Goal: Information Seeking & Learning: Learn about a topic

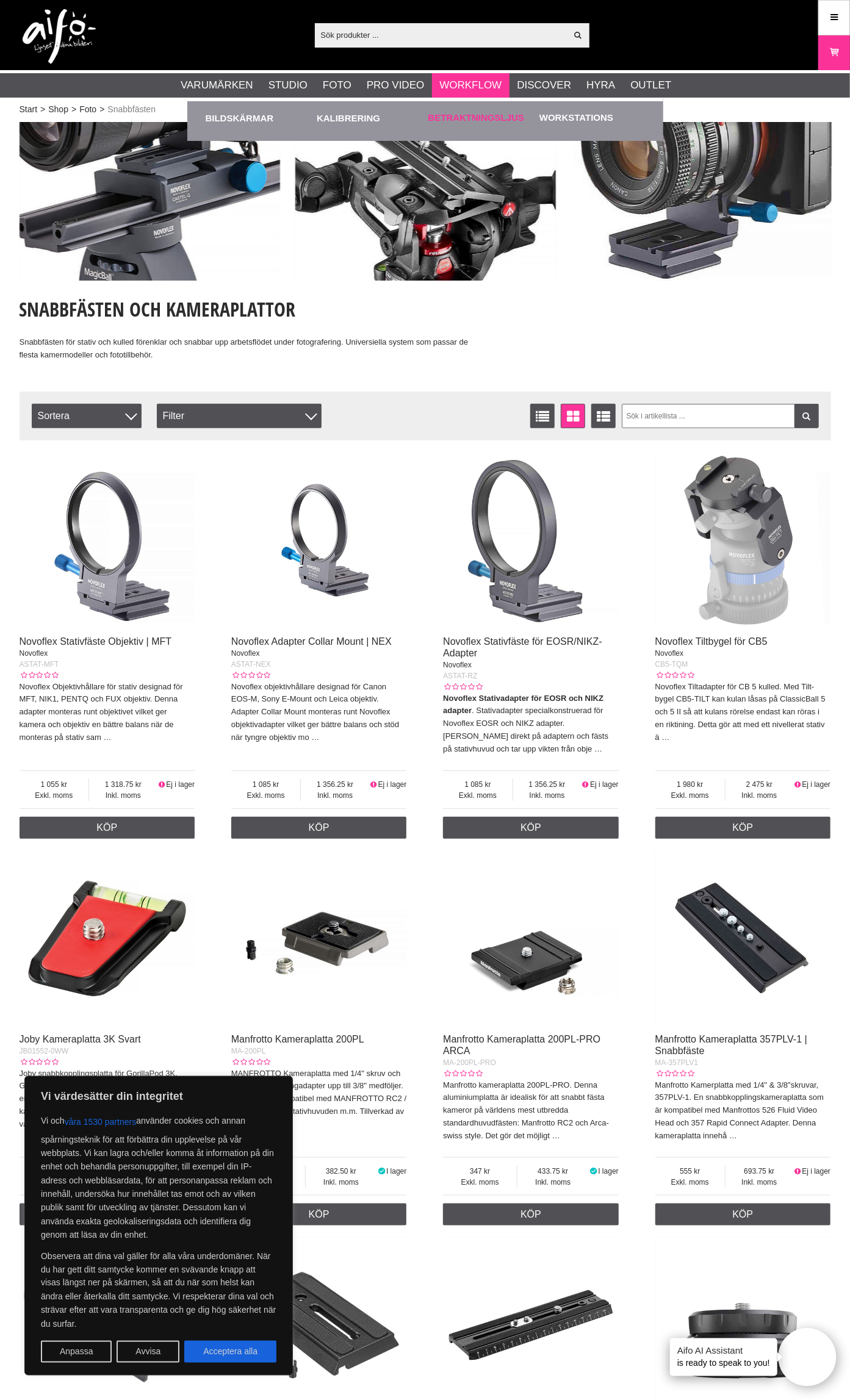
click at [465, 111] on div "Betraktningsljus" at bounding box center [481, 118] width 105 height 34
click at [464, 119] on link "Betraktningsljus" at bounding box center [476, 118] width 96 height 14
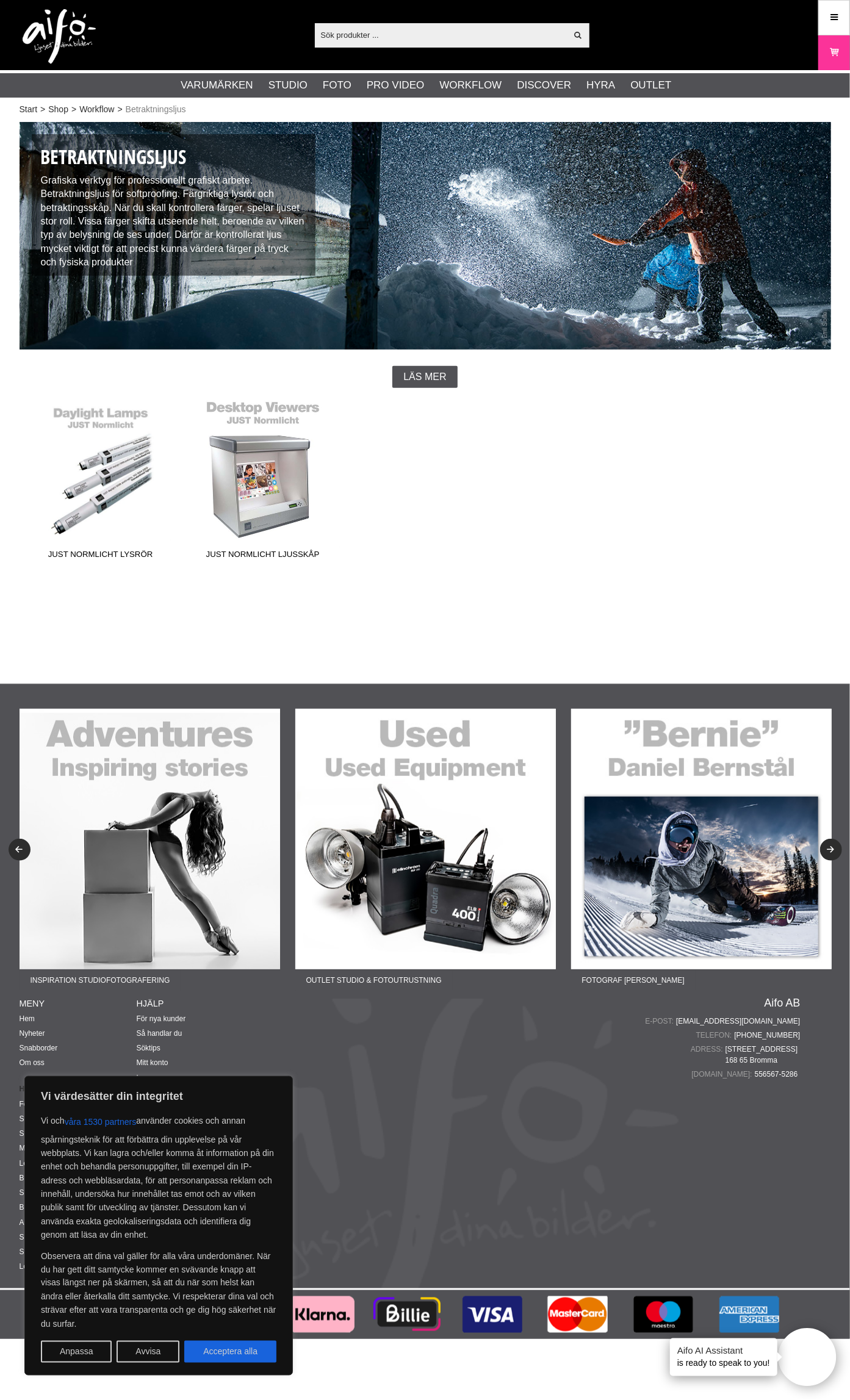
click at [296, 500] on link "JUST Normlicht Ljusskåp" at bounding box center [263, 482] width 162 height 164
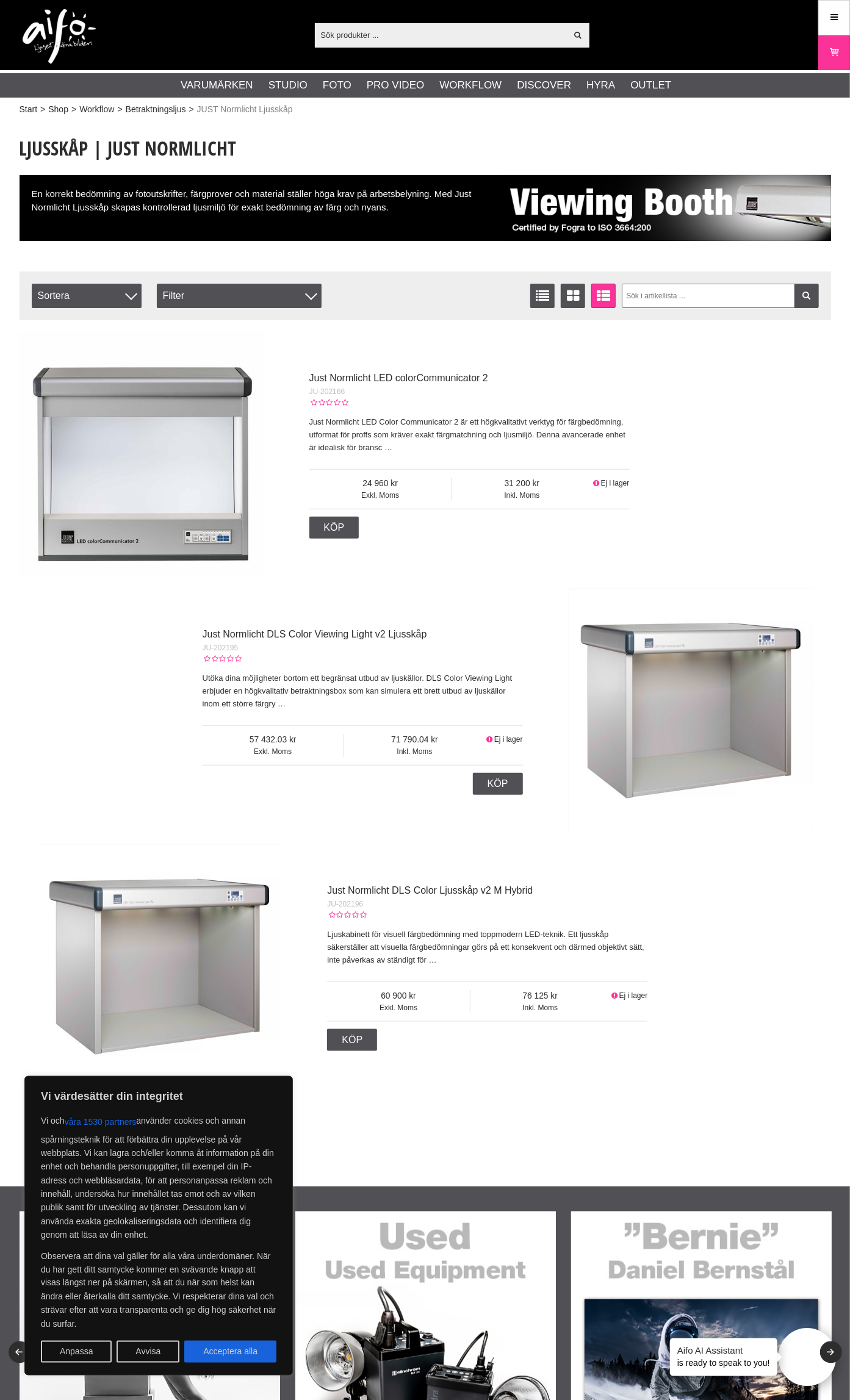
click at [221, 473] on img at bounding box center [142, 454] width 244 height 244
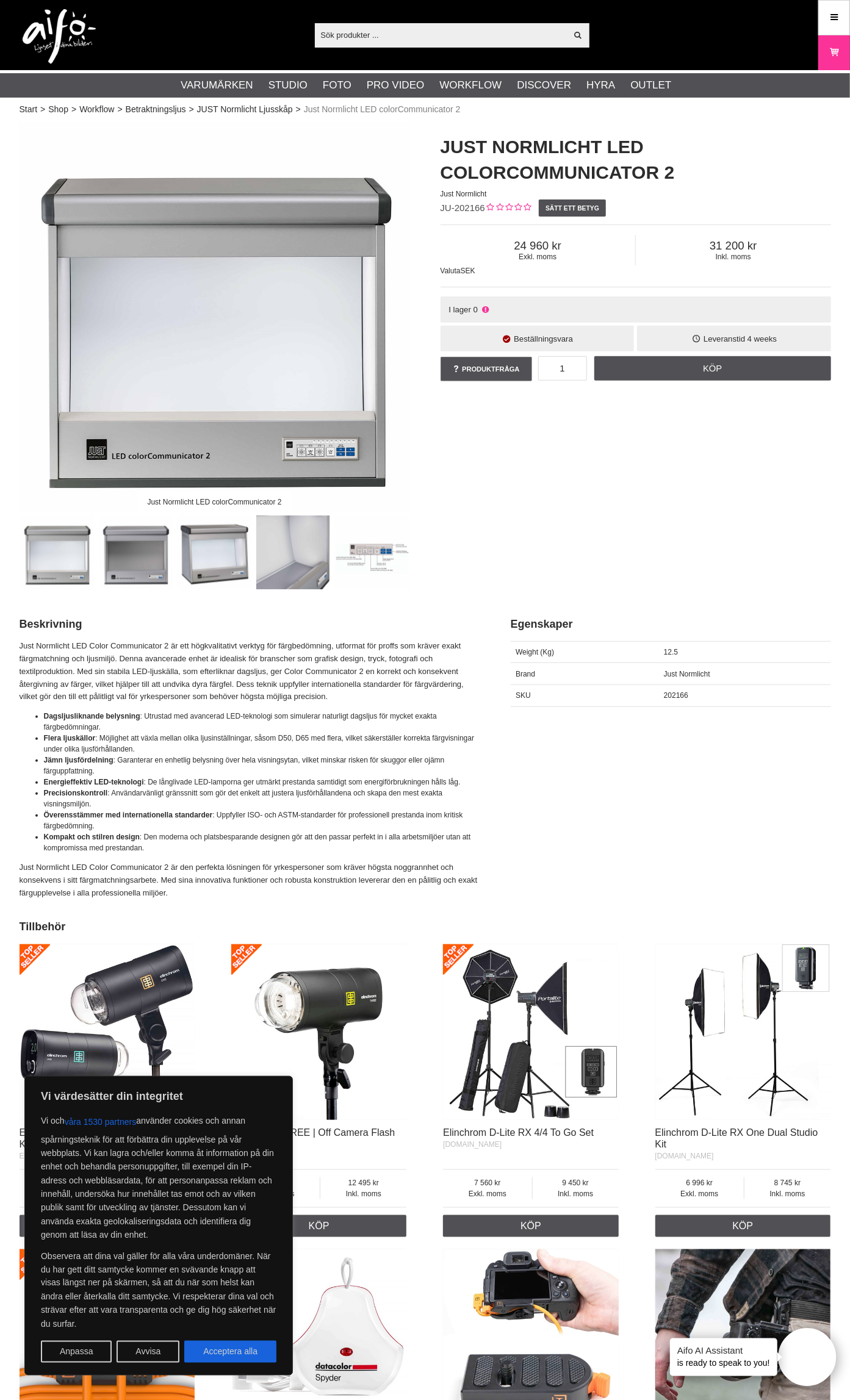
click at [253, 408] on img at bounding box center [215, 317] width 390 height 390
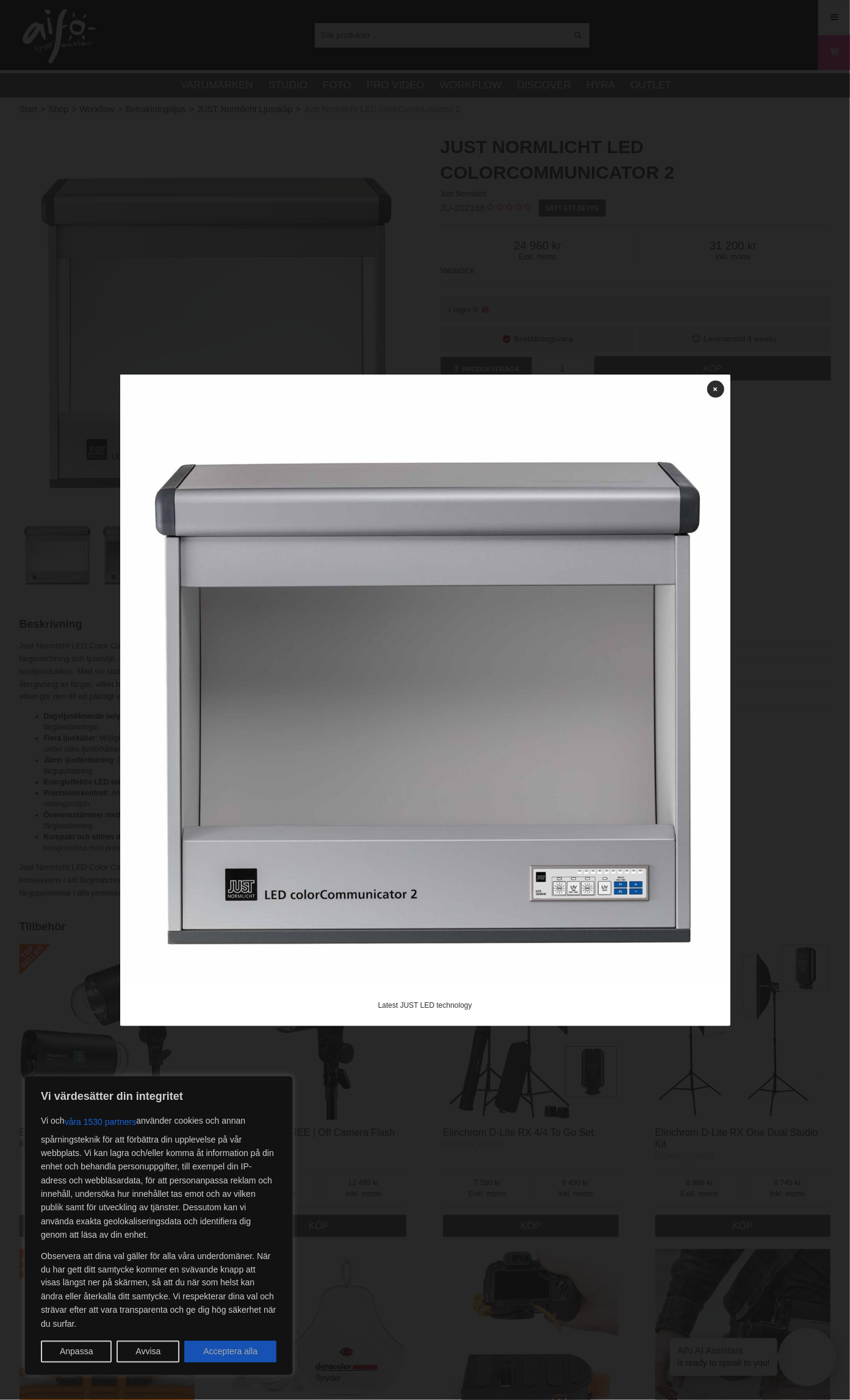
click at [210, 1356] on button "Acceptera alla" at bounding box center [230, 1351] width 92 height 22
checkbox input "true"
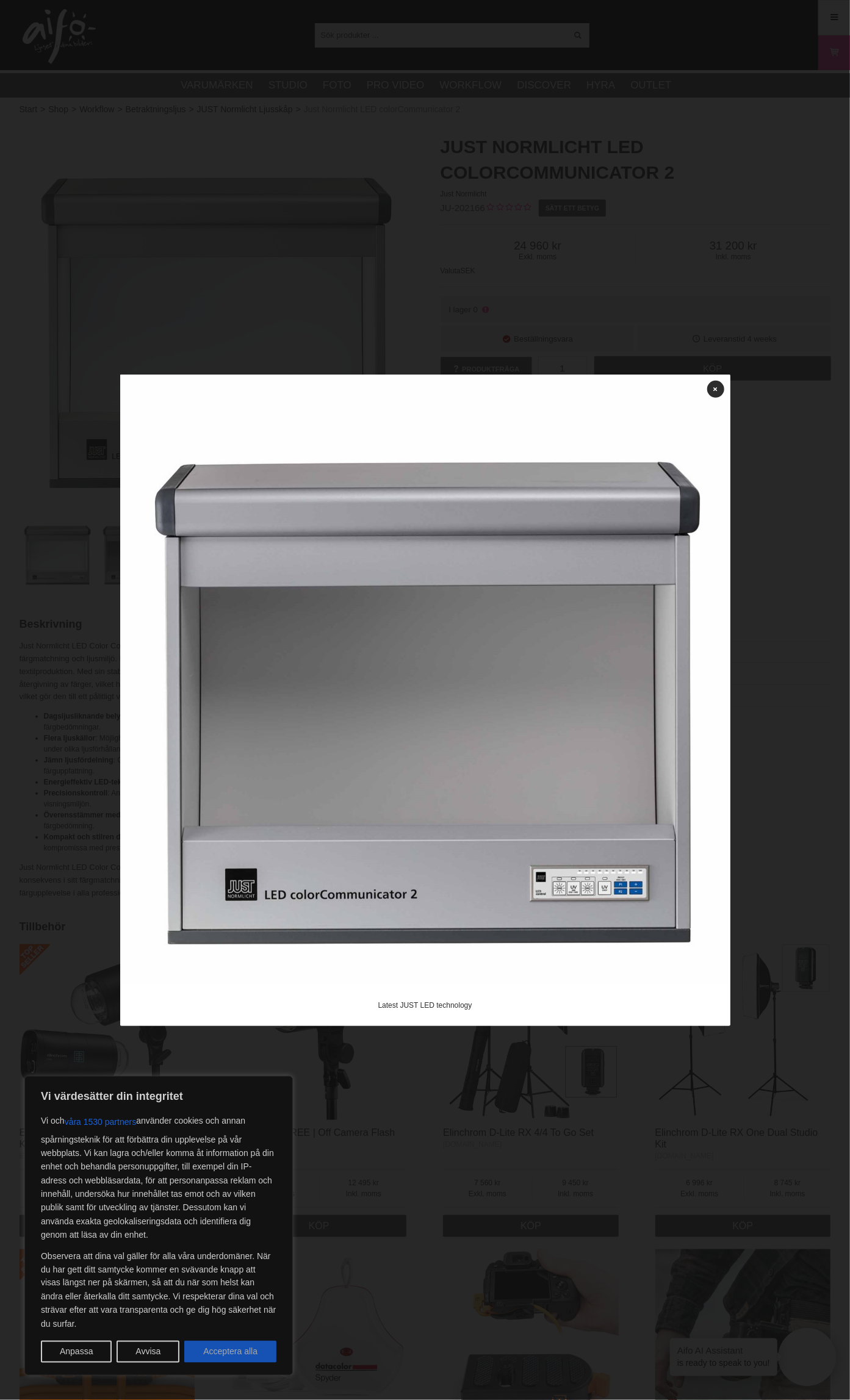
checkbox input "true"
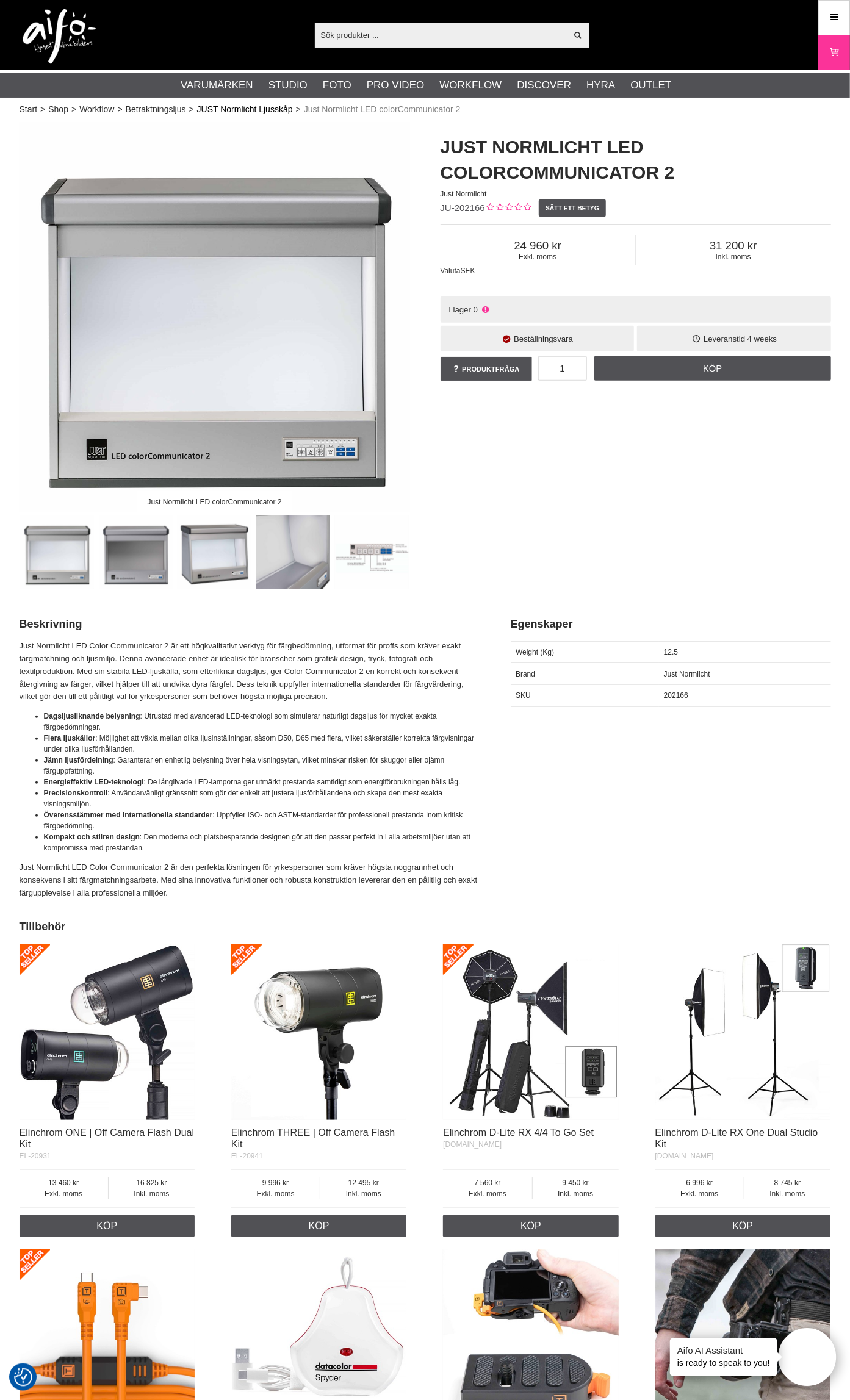
click at [253, 109] on link "JUST Normlicht Ljusskåp" at bounding box center [245, 109] width 96 height 13
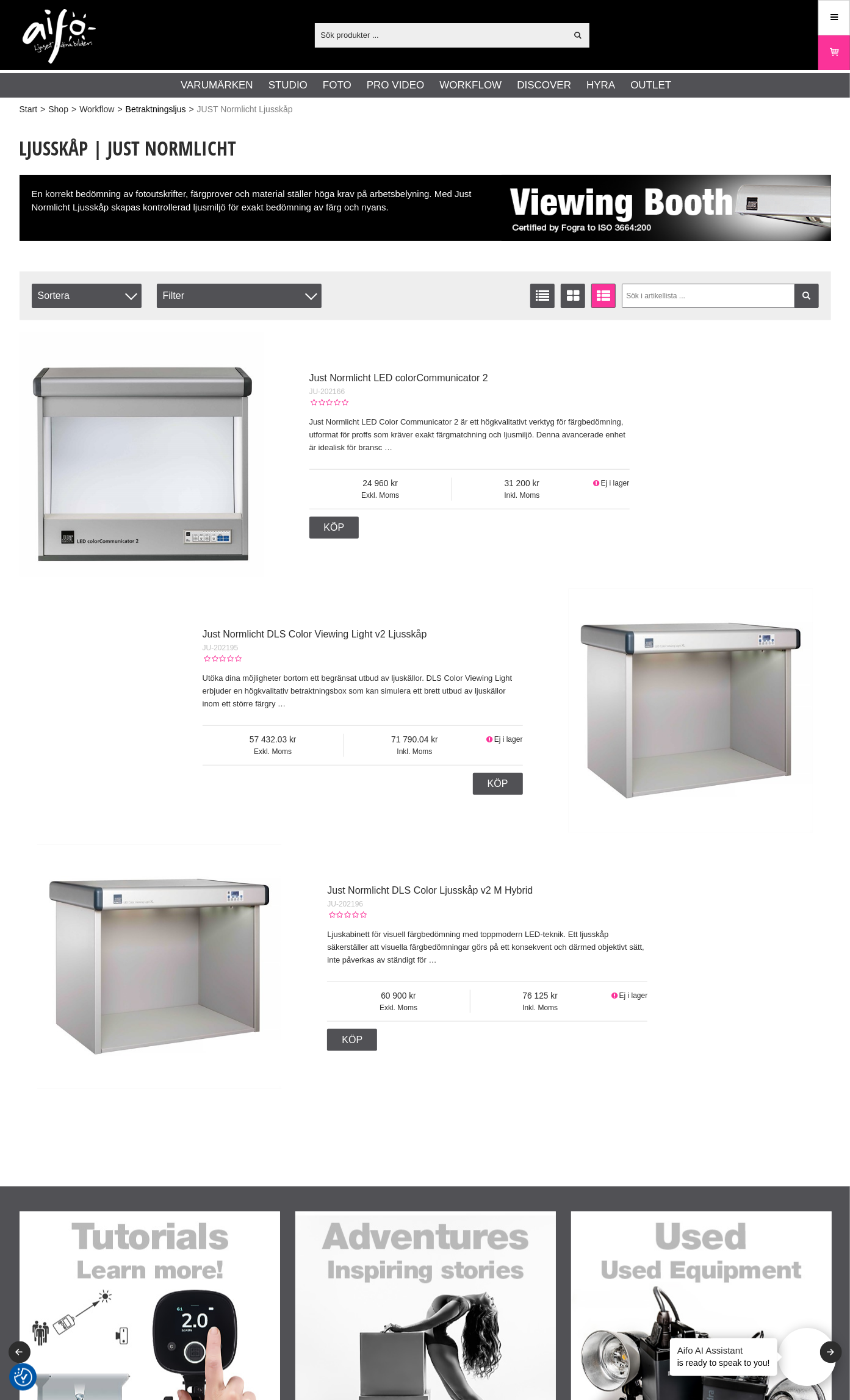
click at [156, 104] on link "Betraktningsljus" at bounding box center [156, 109] width 61 height 13
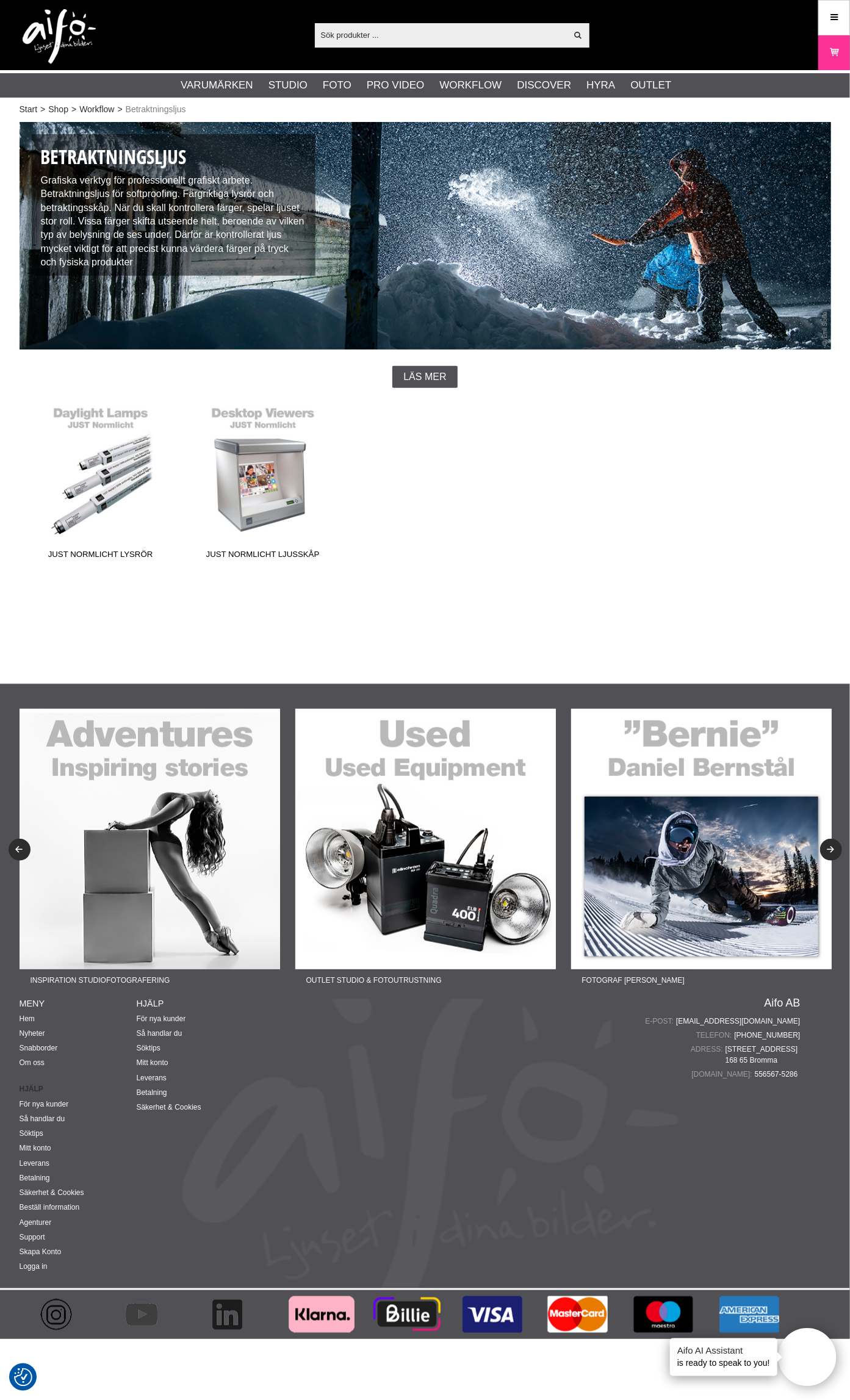
click at [383, 877] on img at bounding box center [425, 839] width 261 height 260
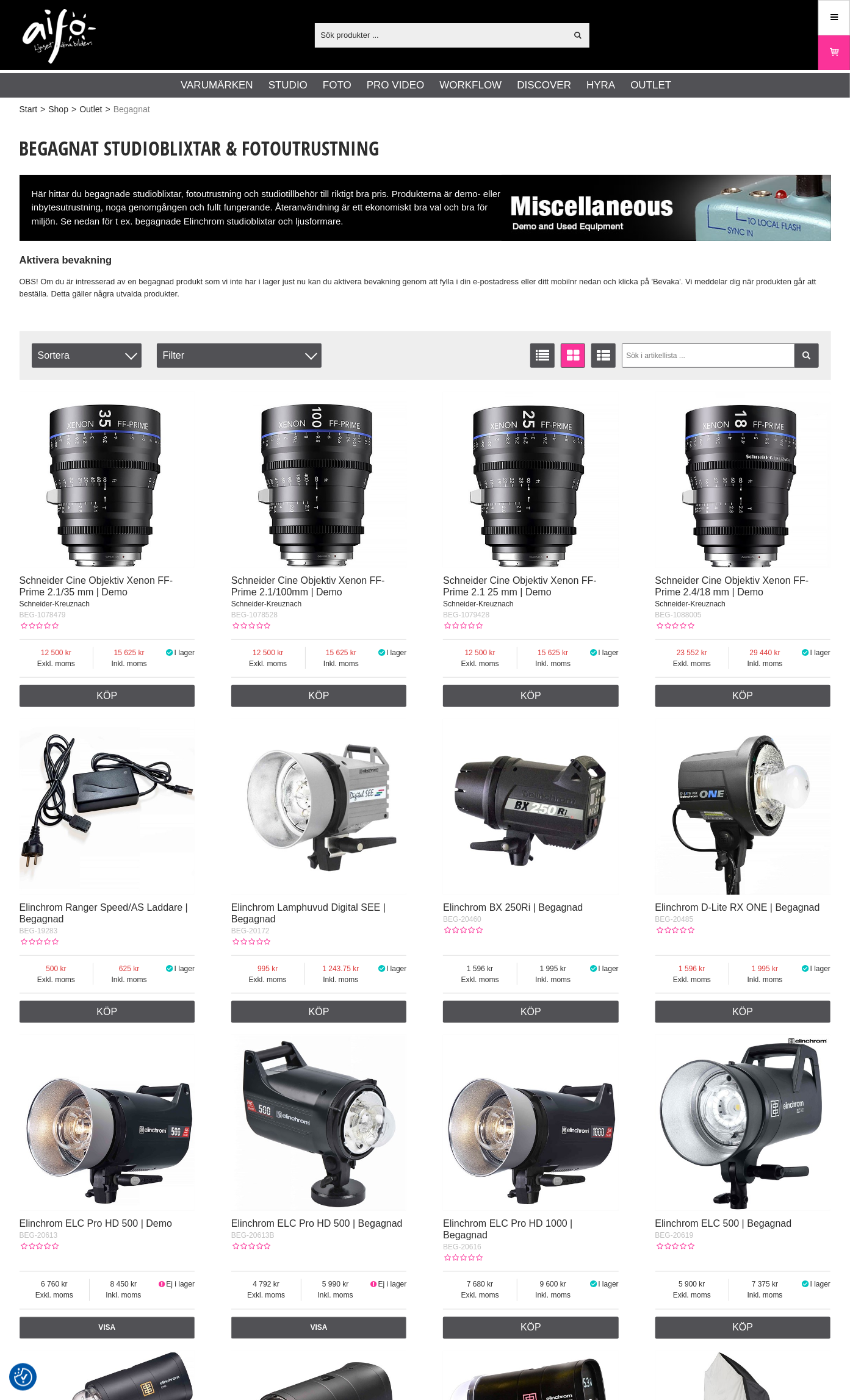
checkbox input "true"
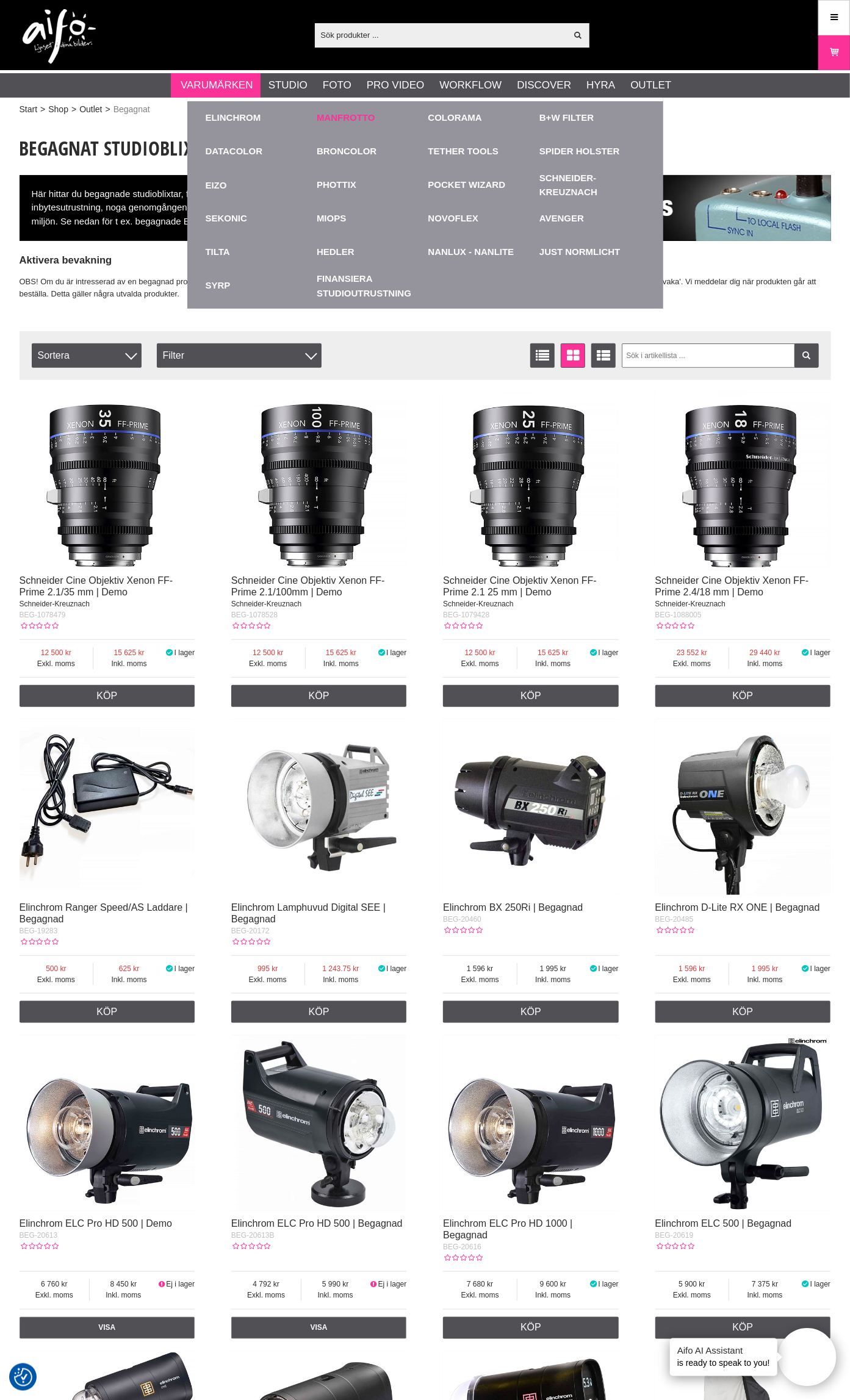
click at [330, 118] on link "Manfrotto" at bounding box center [346, 118] width 58 height 14
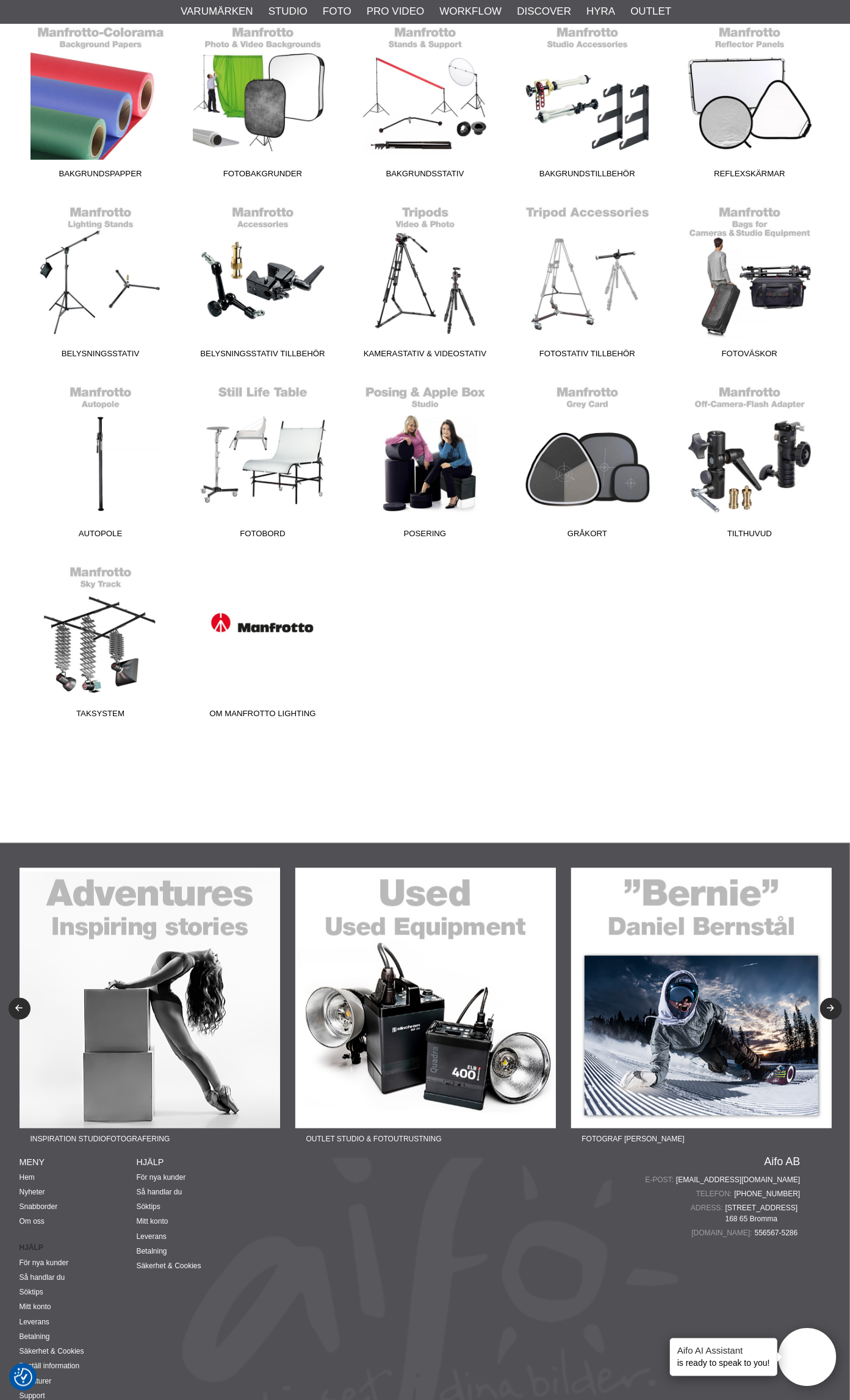
scroll to position [477, 0]
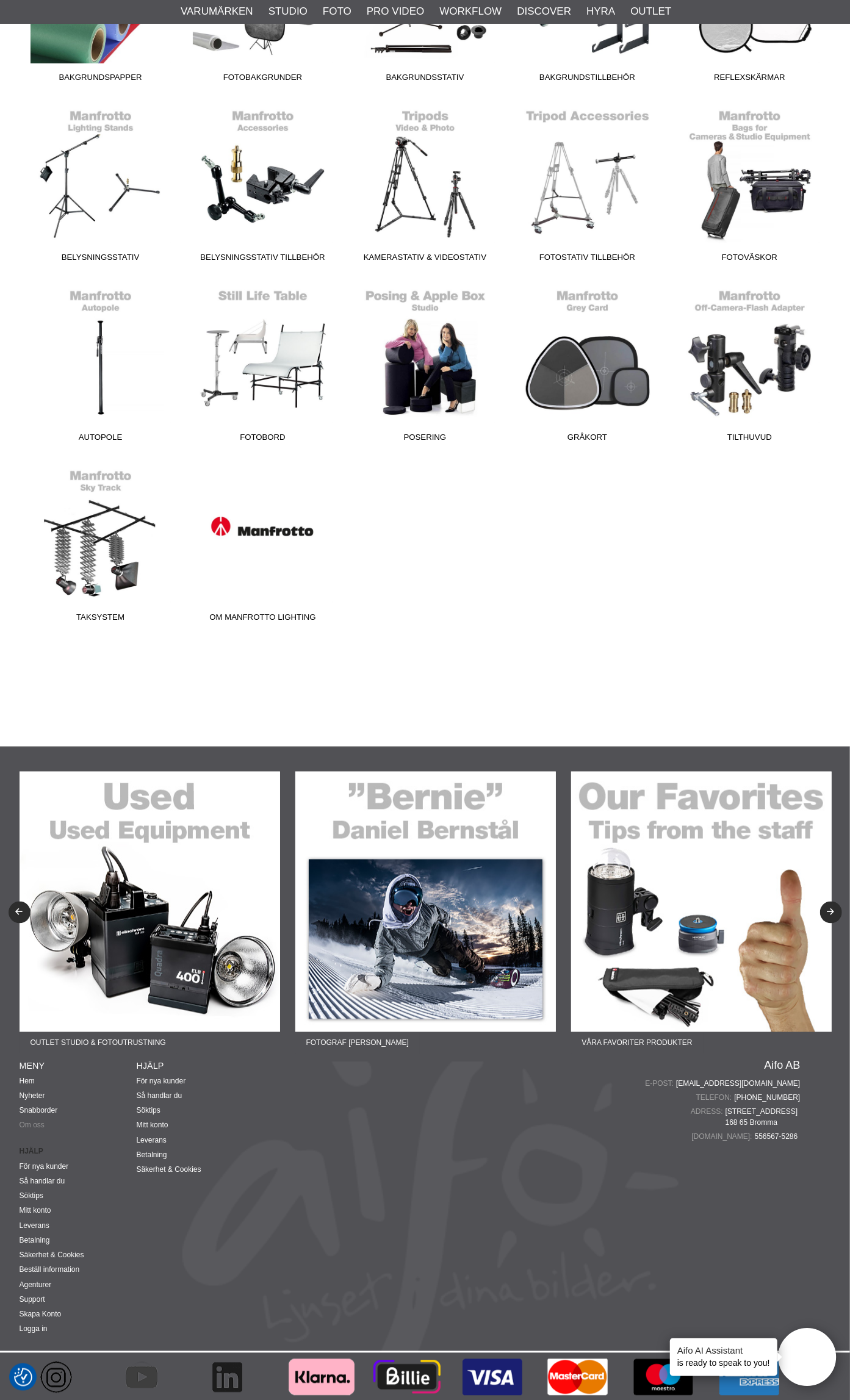
click at [42, 1121] on link "Om oss" at bounding box center [32, 1125] width 25 height 9
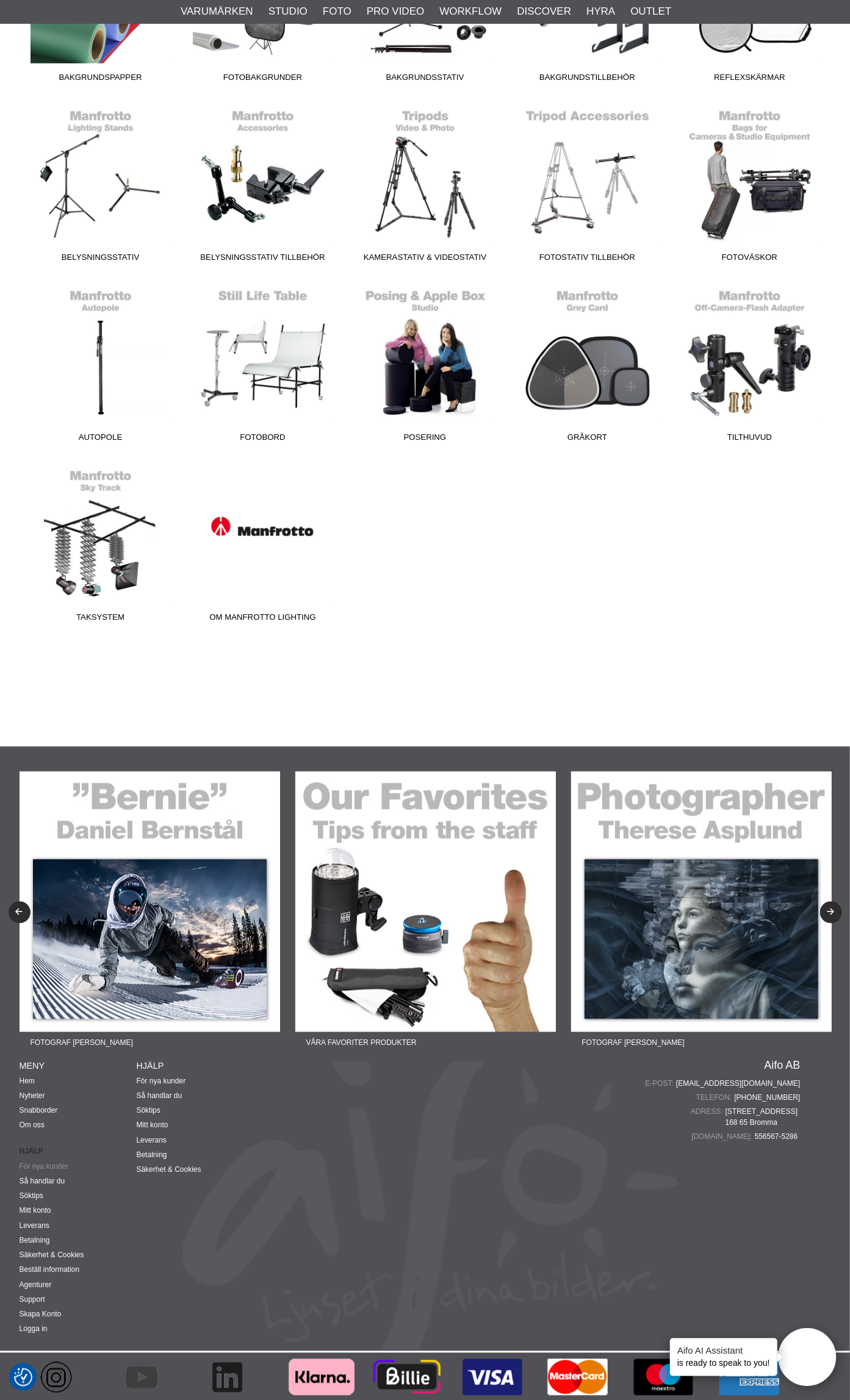
click at [39, 1163] on link "För nya kunder" at bounding box center [44, 1166] width 50 height 9
click at [38, 1177] on link "Så handlar du" at bounding box center [42, 1181] width 46 height 9
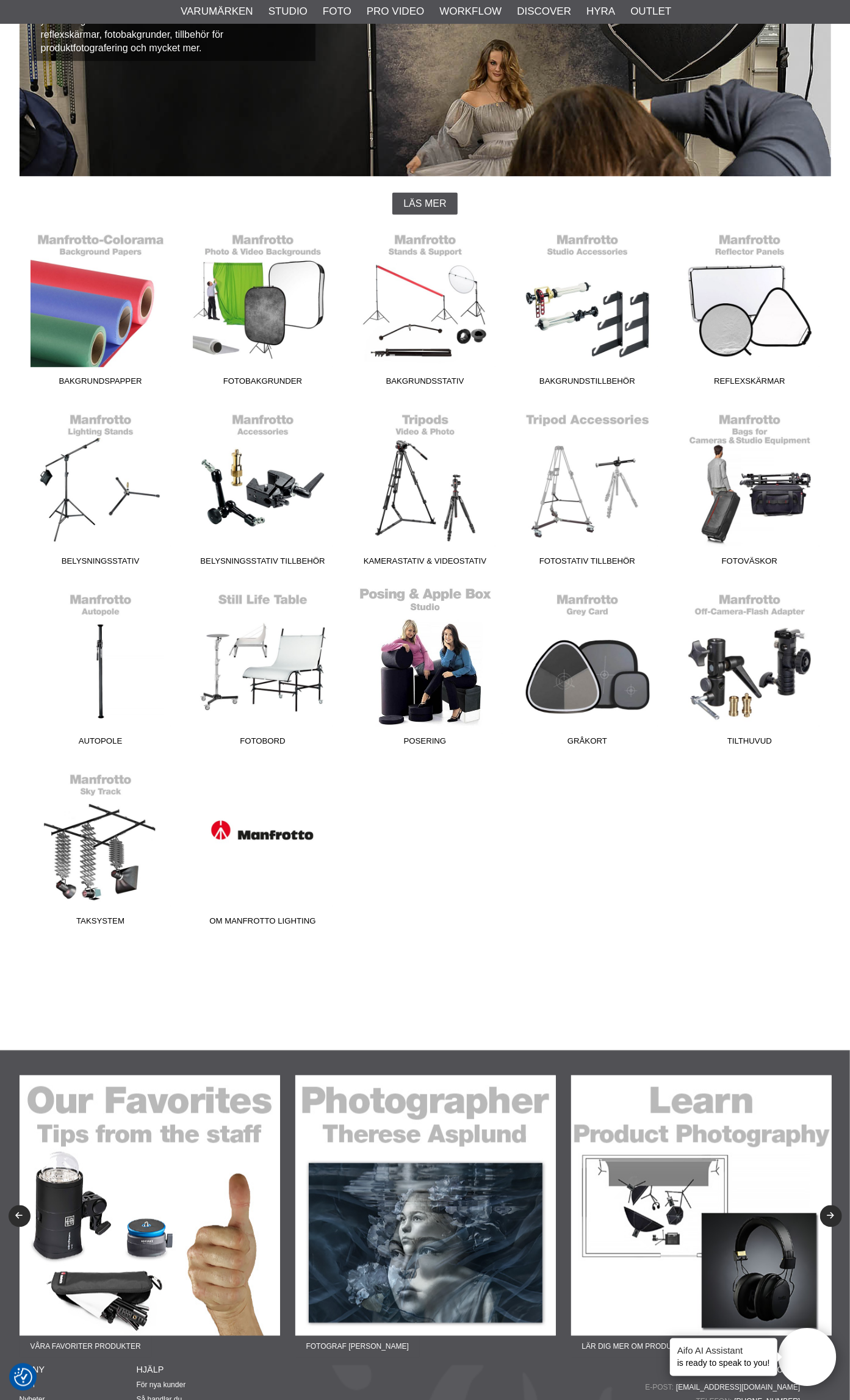
scroll to position [96, 0]
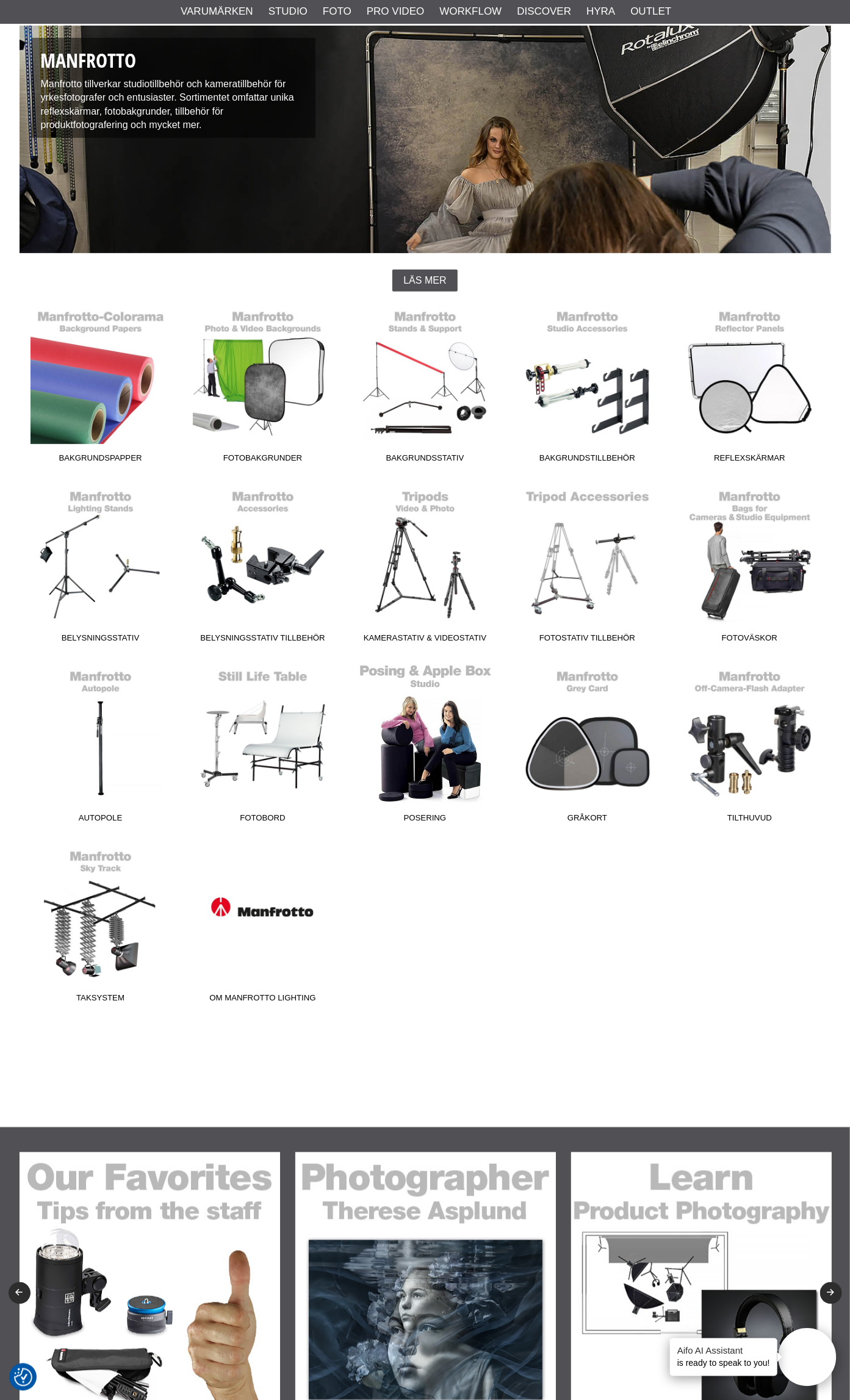
click at [425, 763] on link "Posering" at bounding box center [425, 745] width 162 height 164
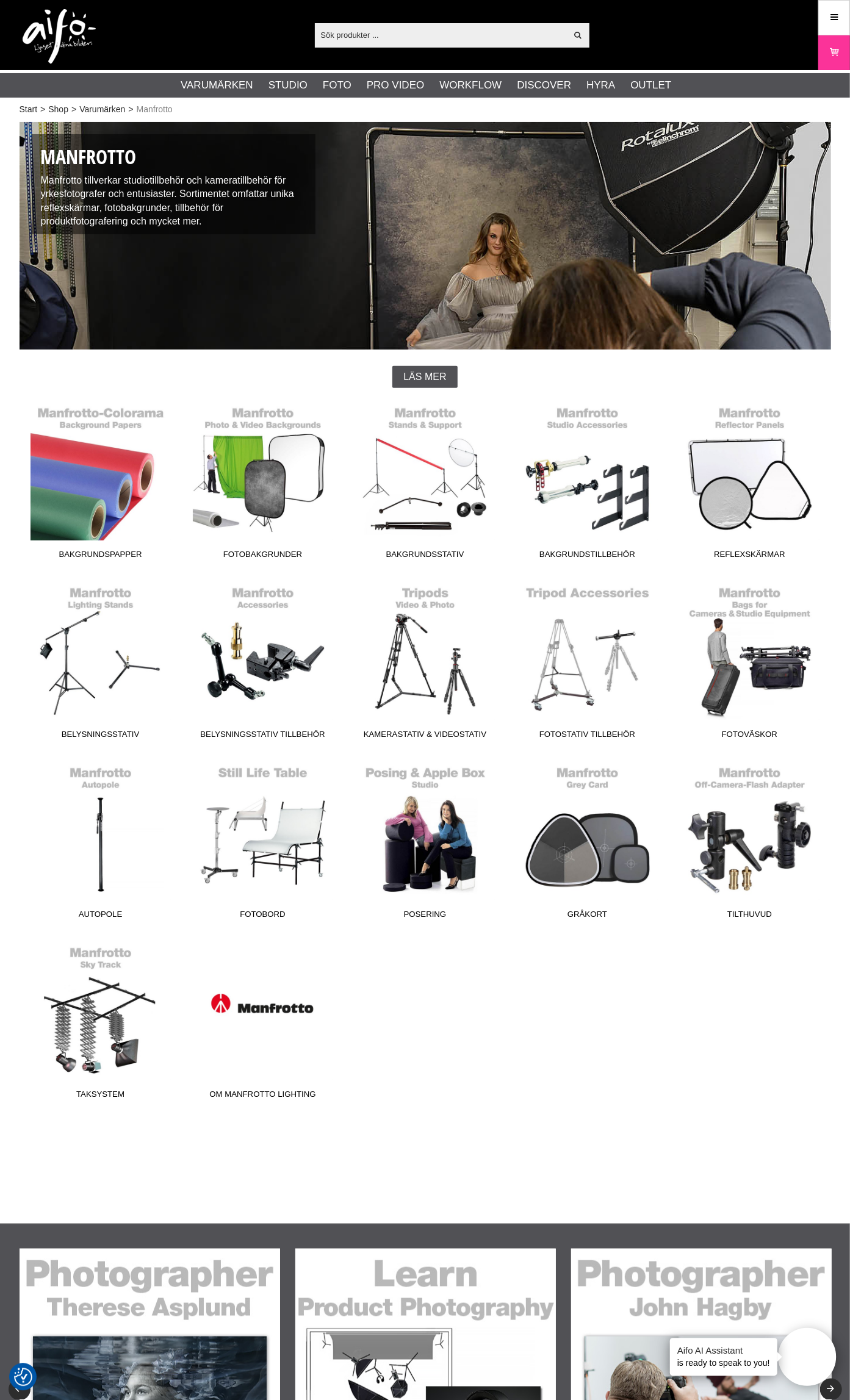
scroll to position [0, 0]
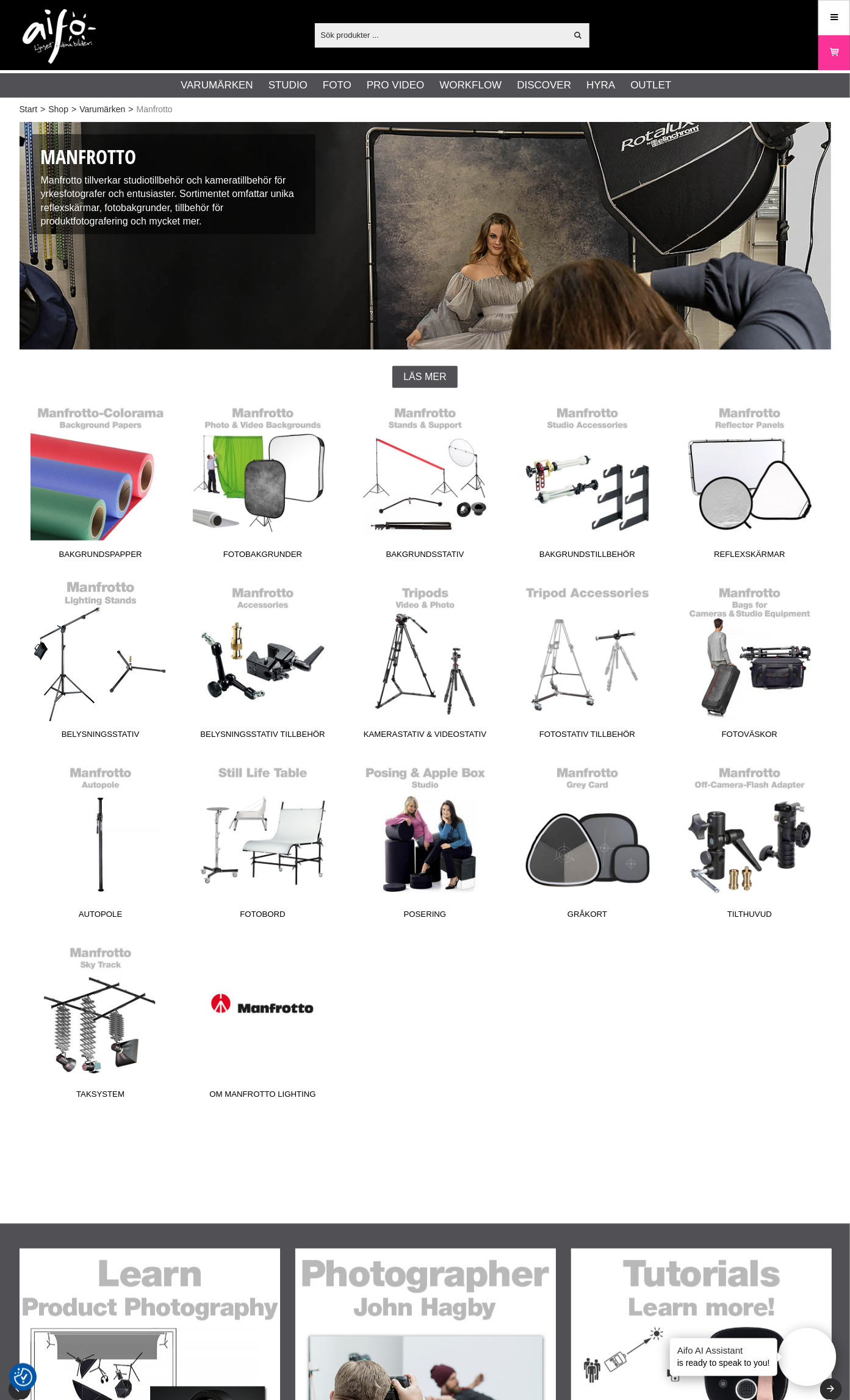
click at [120, 663] on link "Belysningsstativ" at bounding box center [101, 662] width 162 height 164
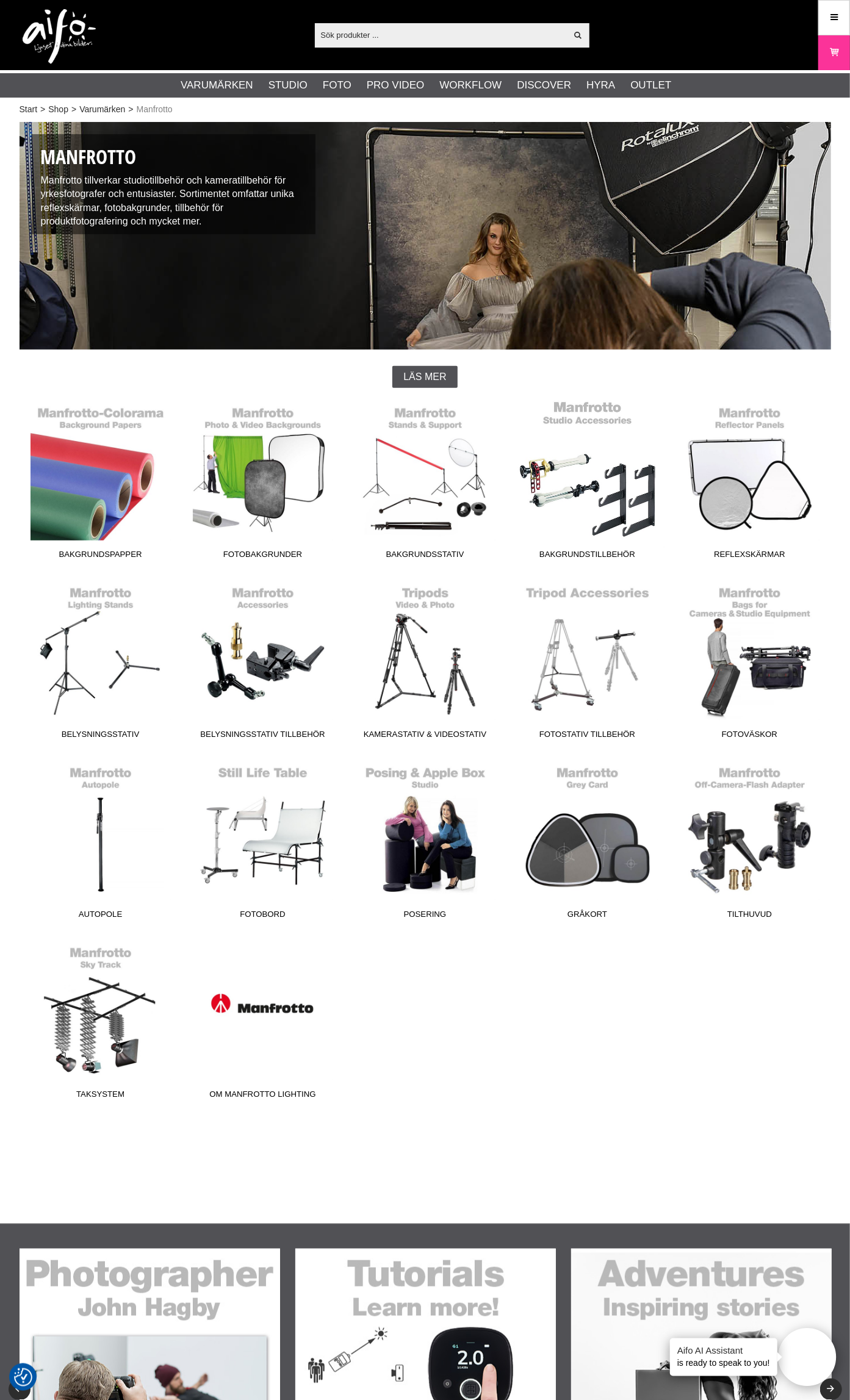
click at [615, 480] on link "Bakgrundstillbehör" at bounding box center [587, 482] width 162 height 164
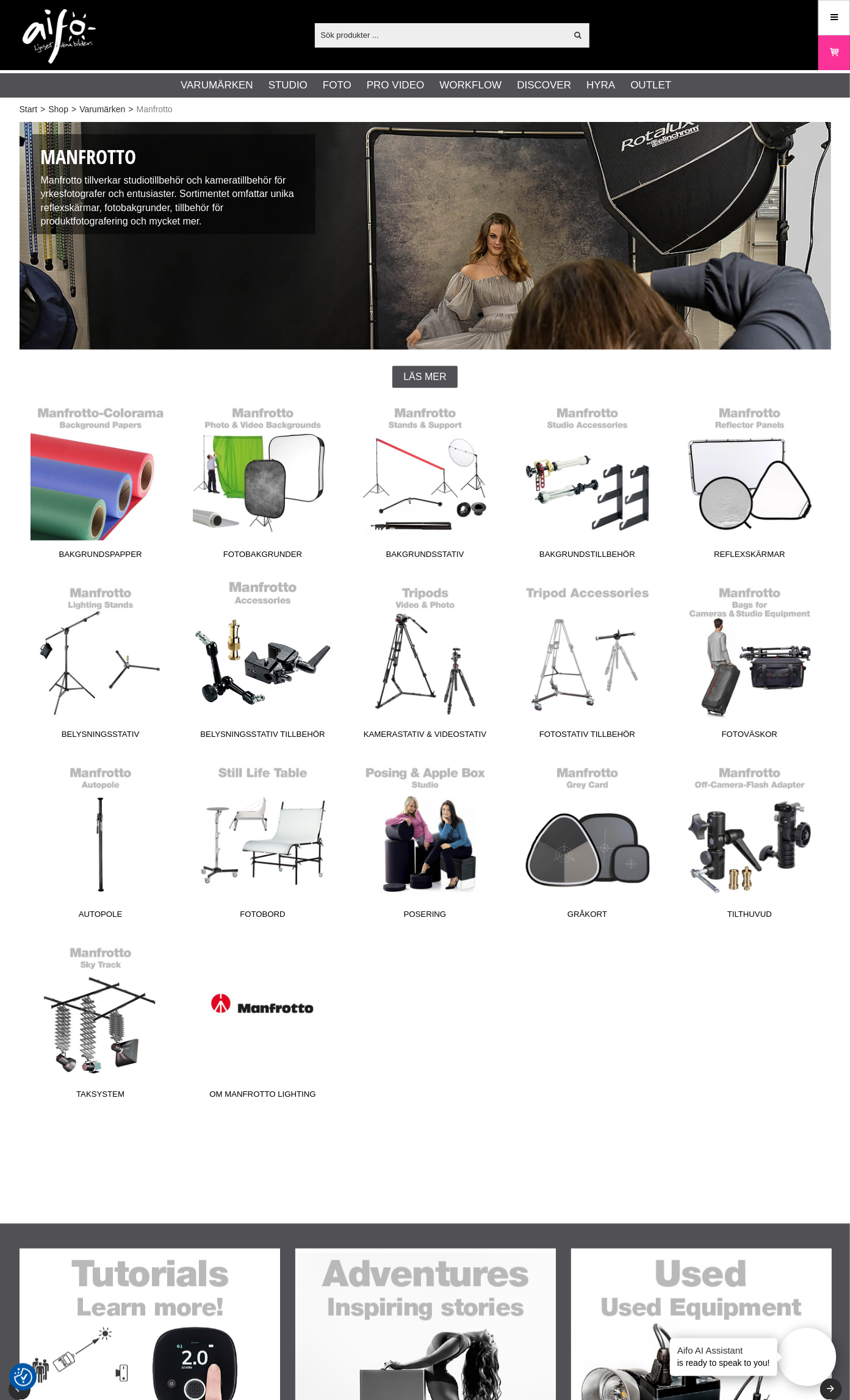
click at [234, 666] on link "Belysningsstativ Tillbehör" at bounding box center [263, 662] width 162 height 164
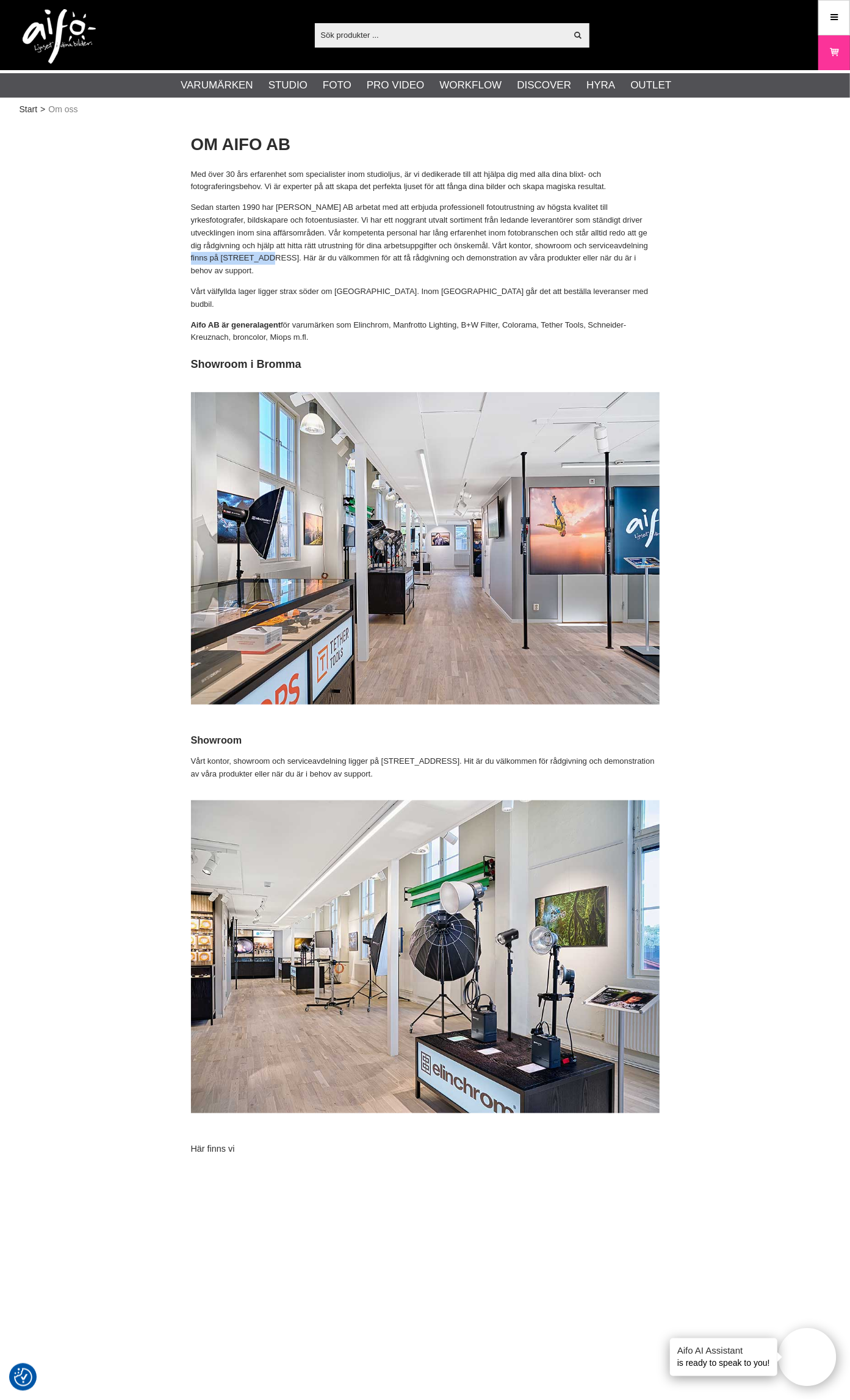
drag, startPoint x: 595, startPoint y: 243, endPoint x: 206, endPoint y: 259, distance: 389.3
click at [206, 259] on p "Sedan starten 1990 har [PERSON_NAME] AB arbetat med att erbjuda professionell f…" at bounding box center [425, 239] width 468 height 76
copy p "[STREET_ADDRESS]"
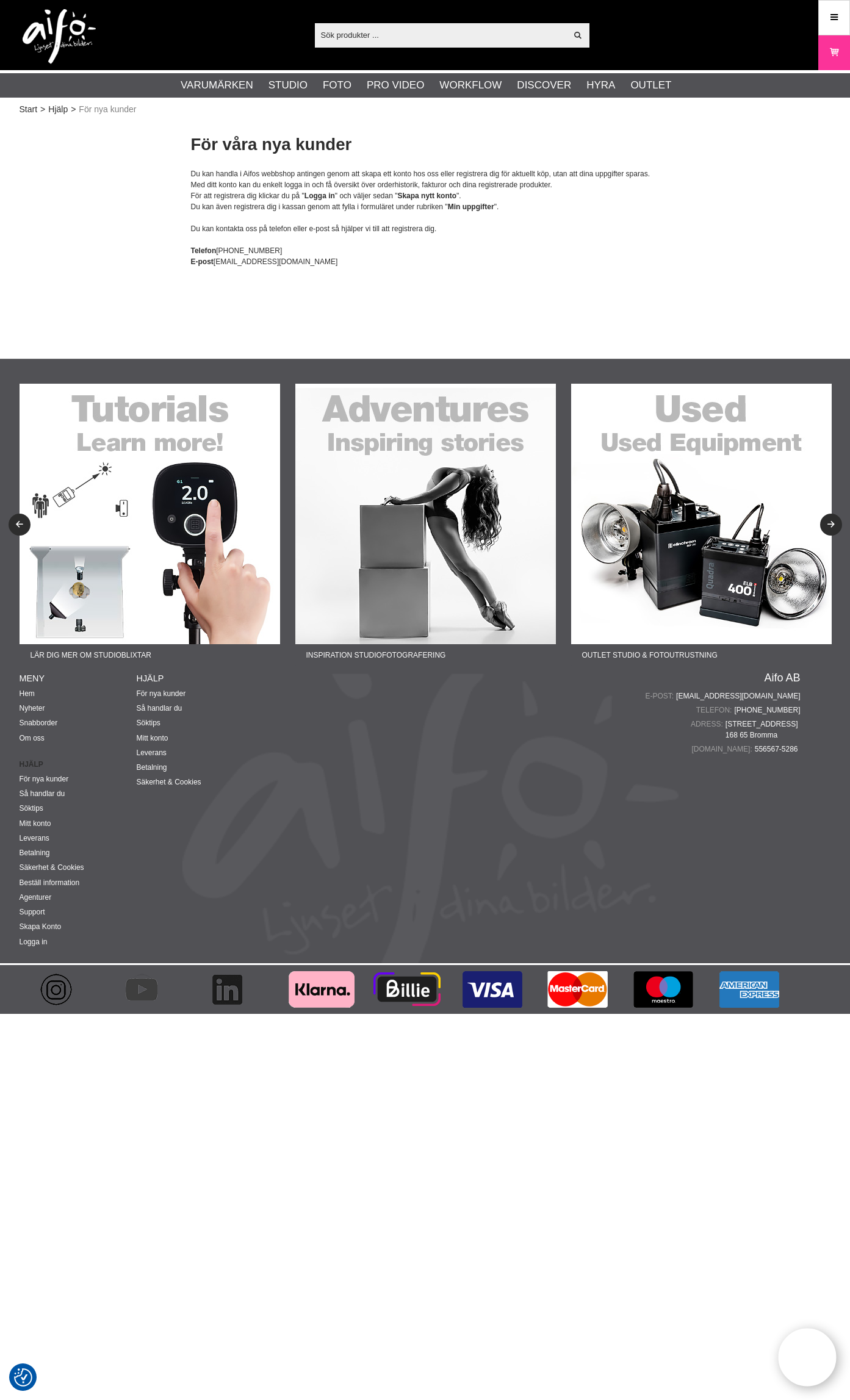
checkbox input "true"
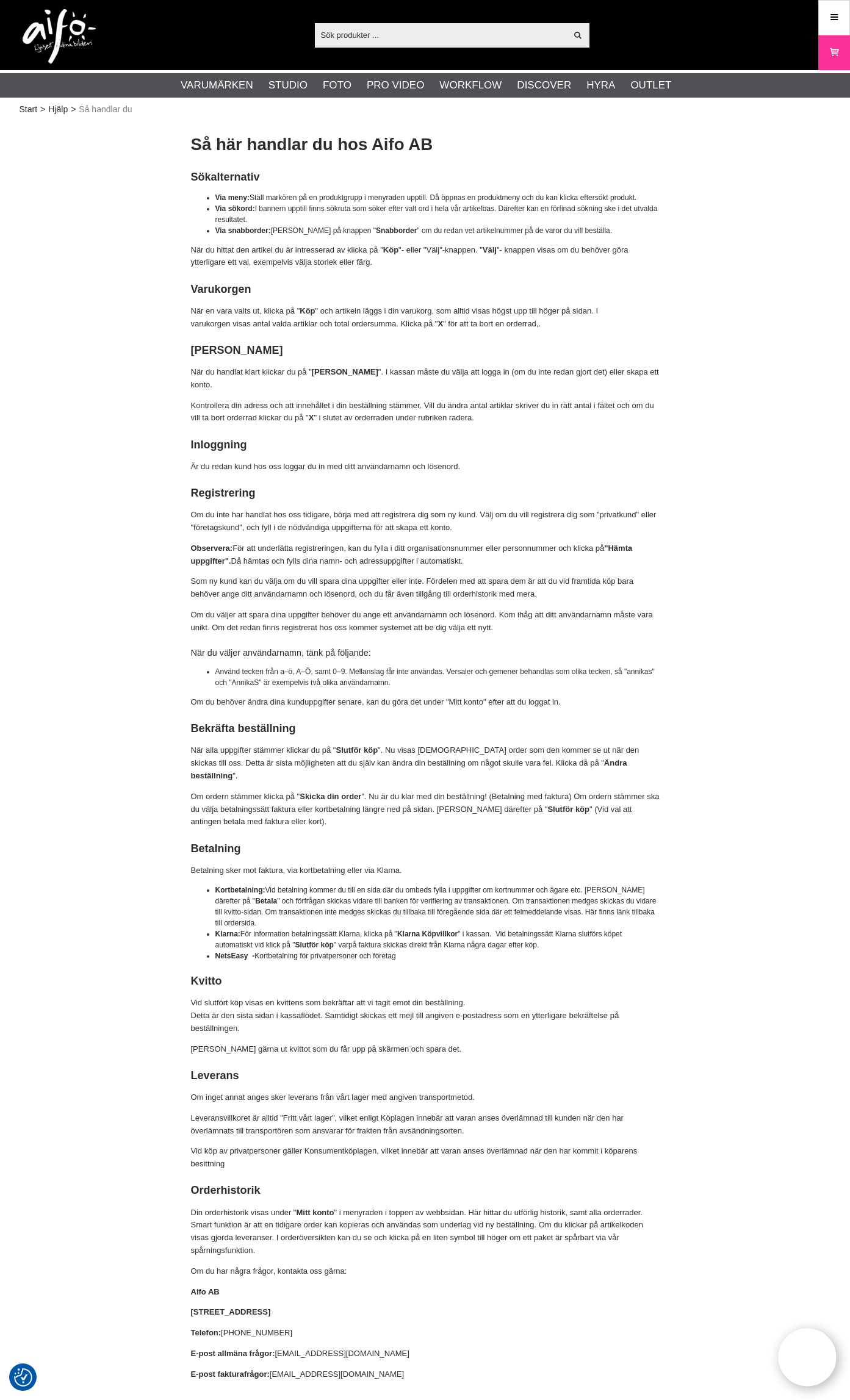
checkbox input "true"
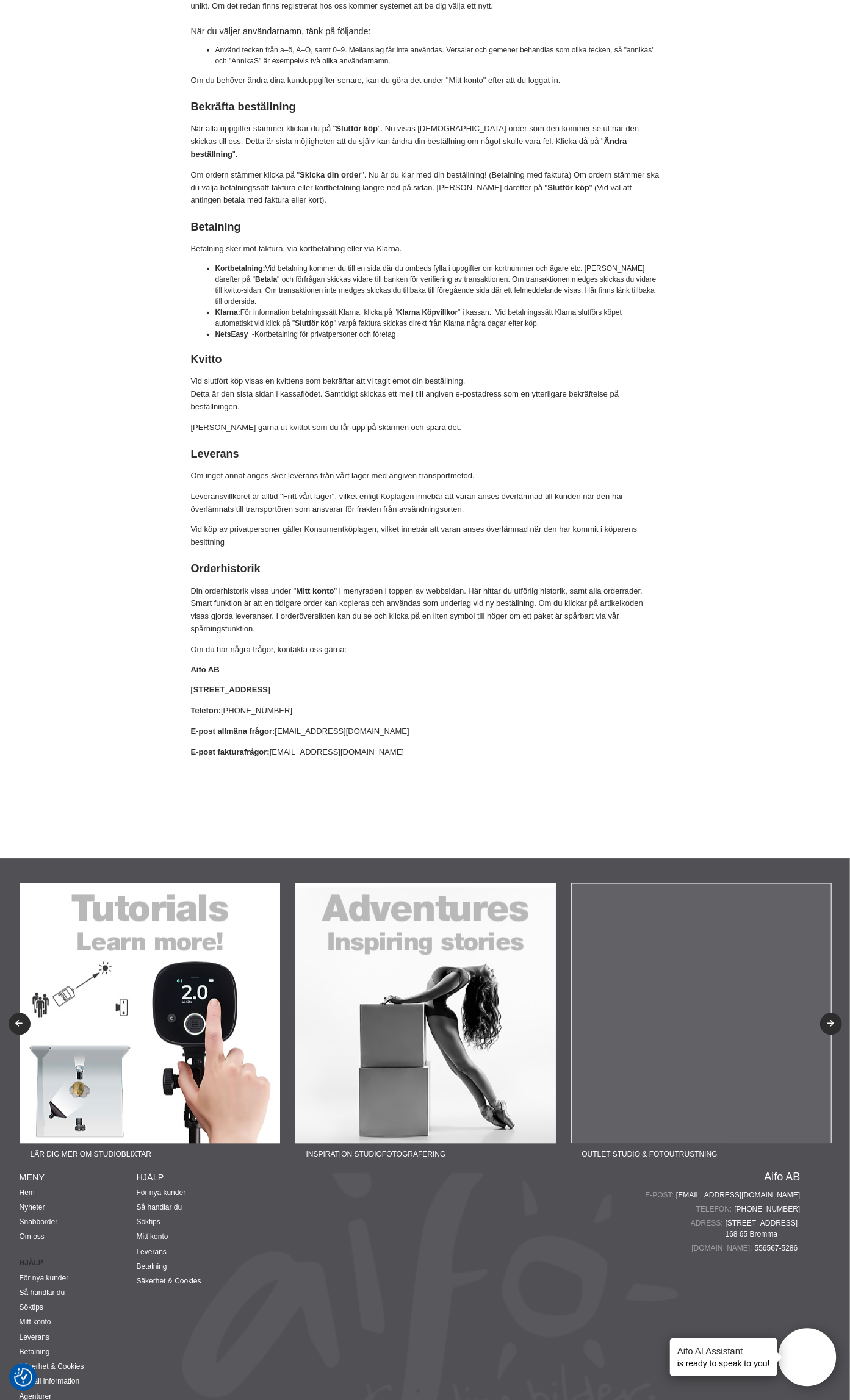
scroll to position [710, 0]
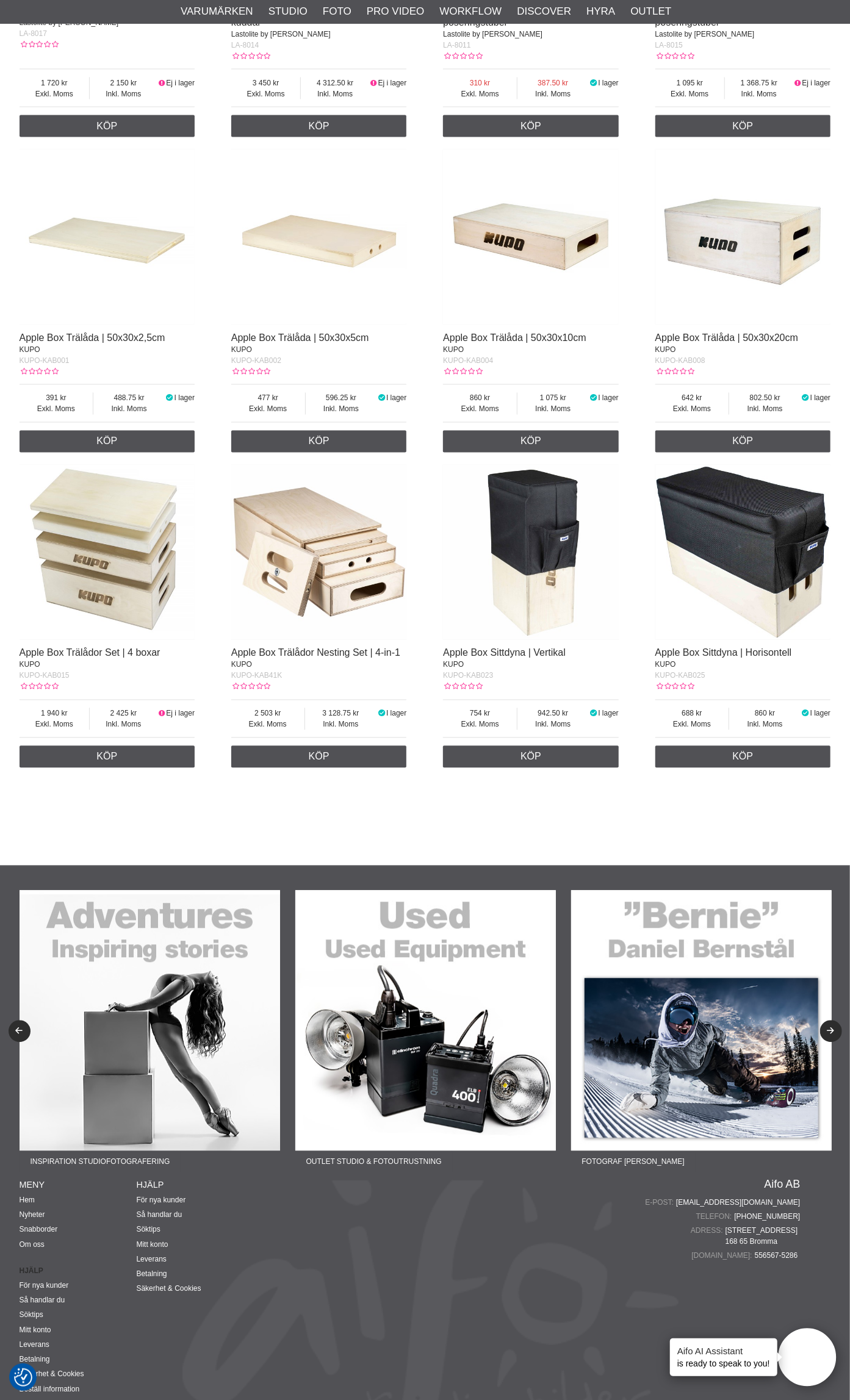
scroll to position [1011, 0]
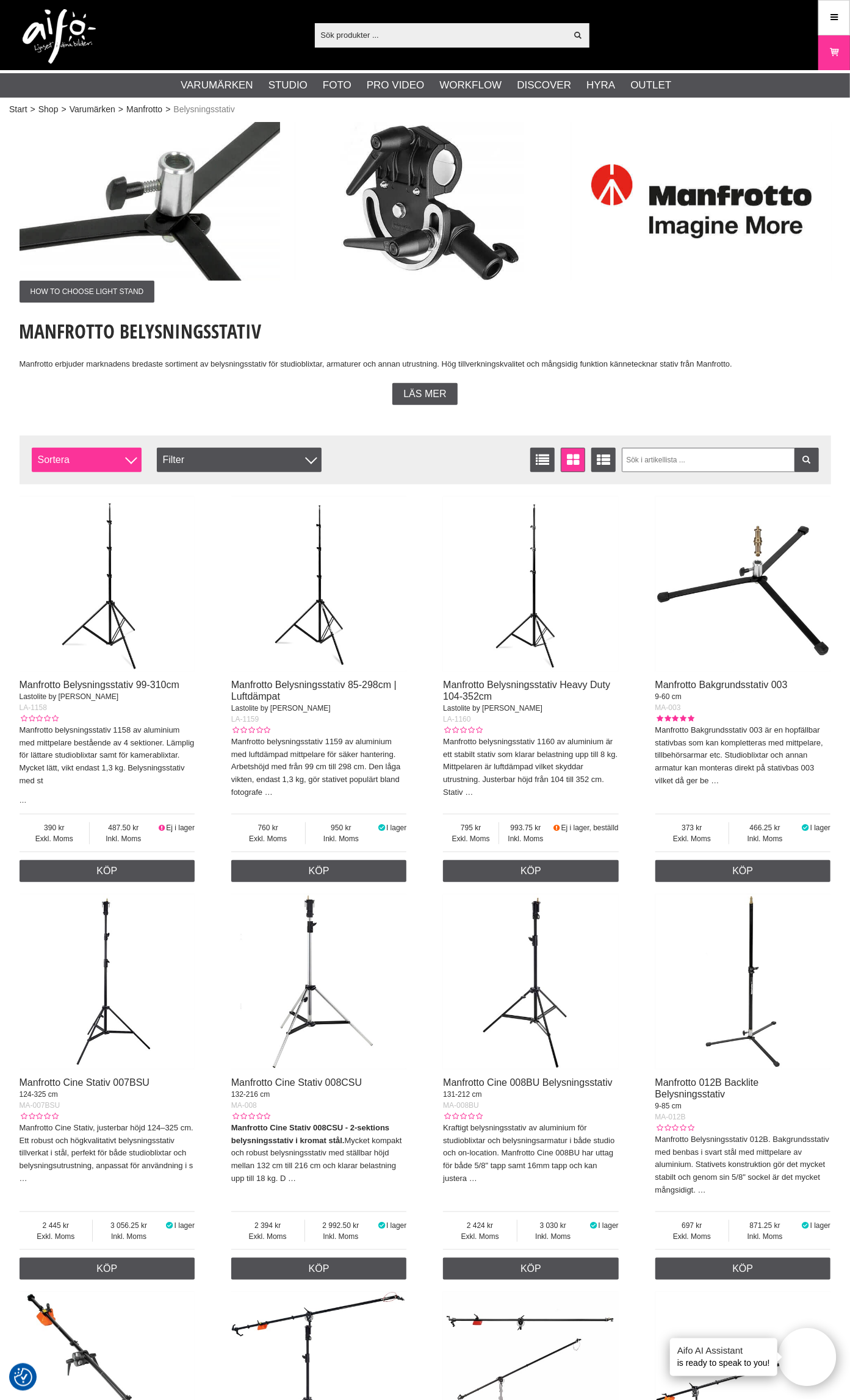
click at [72, 455] on span "Sortera" at bounding box center [86, 460] width 109 height 24
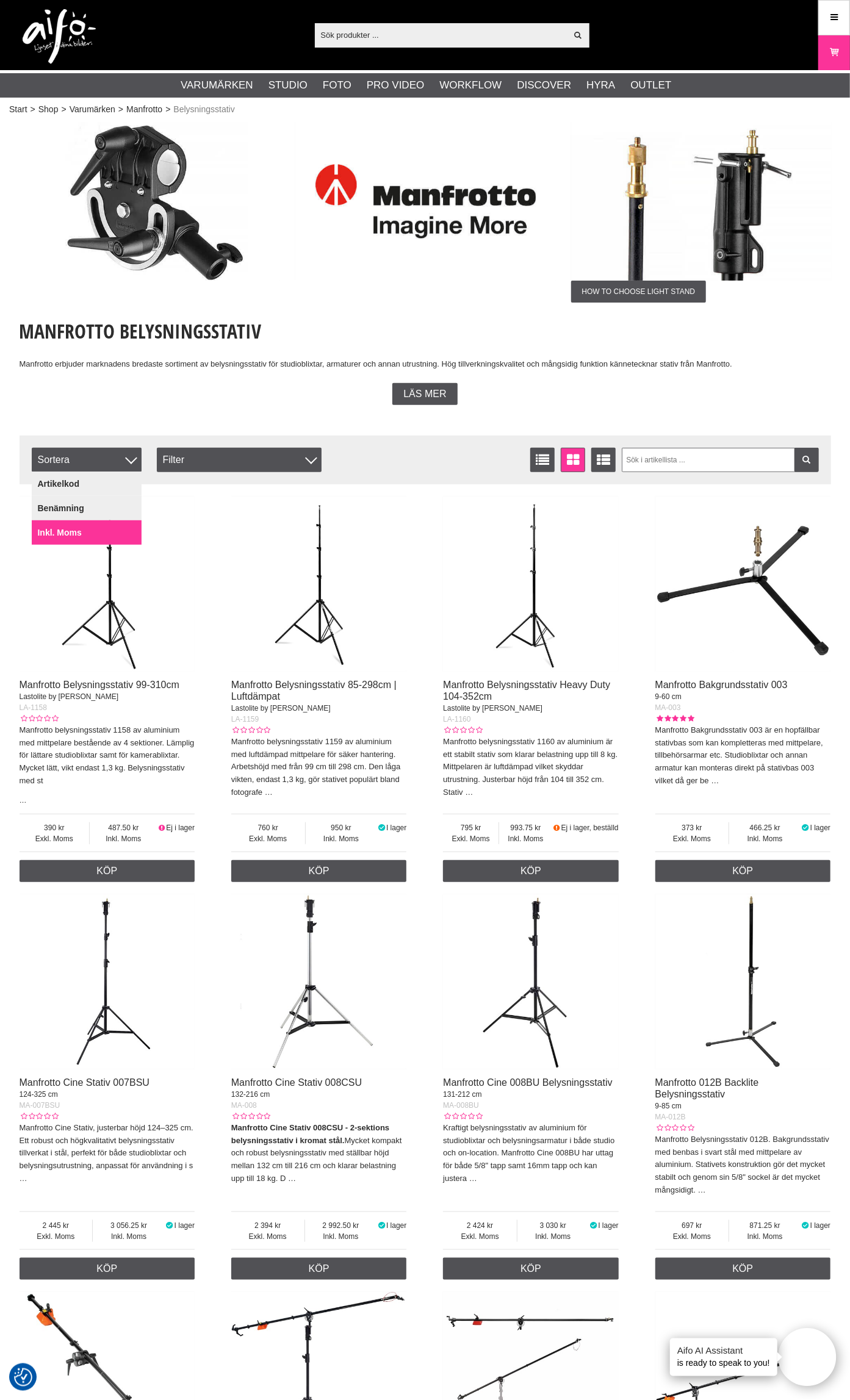
click at [72, 525] on link "Inkl. Moms" at bounding box center [86, 532] width 109 height 24
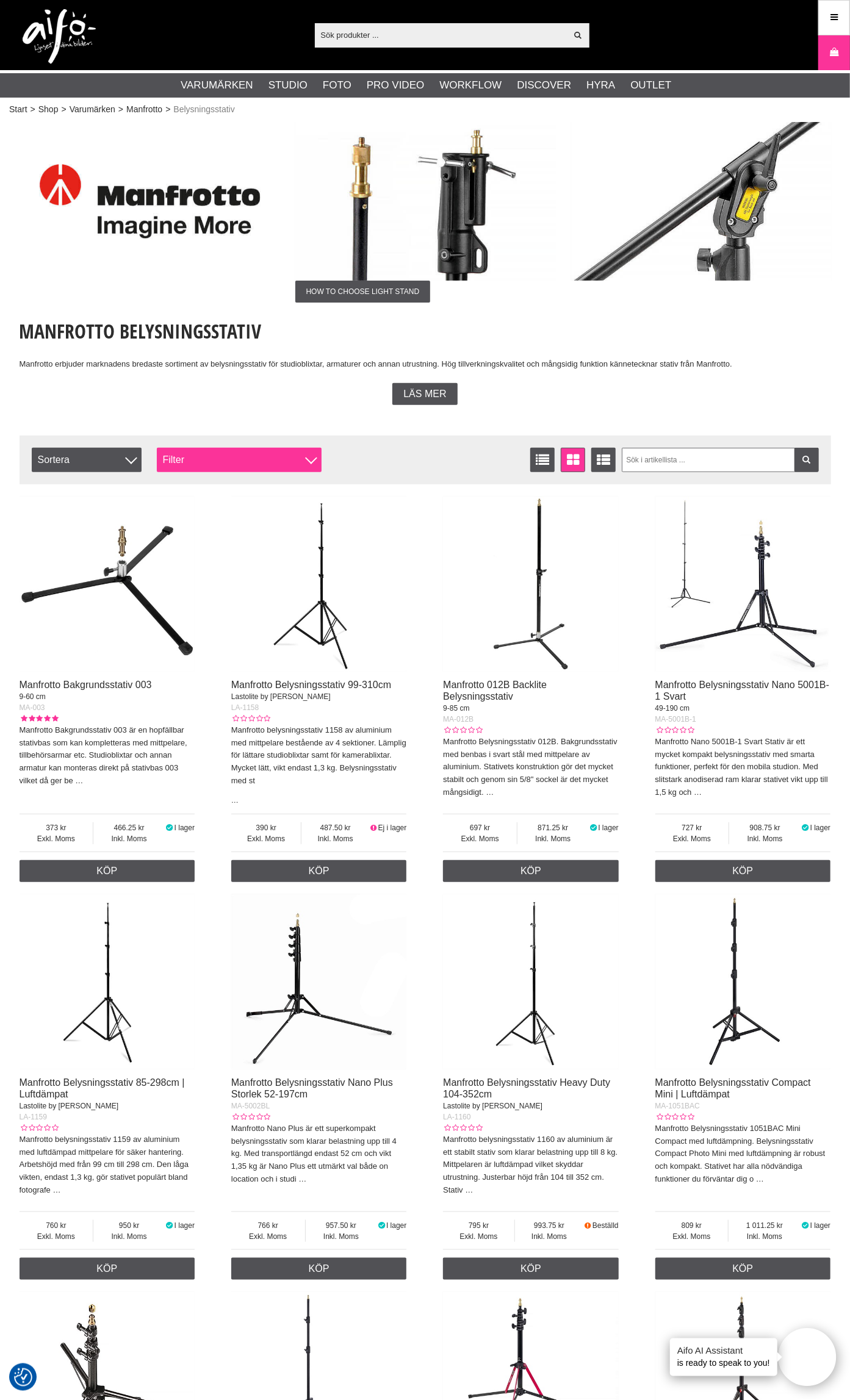
click at [272, 465] on div "Filter" at bounding box center [238, 460] width 164 height 24
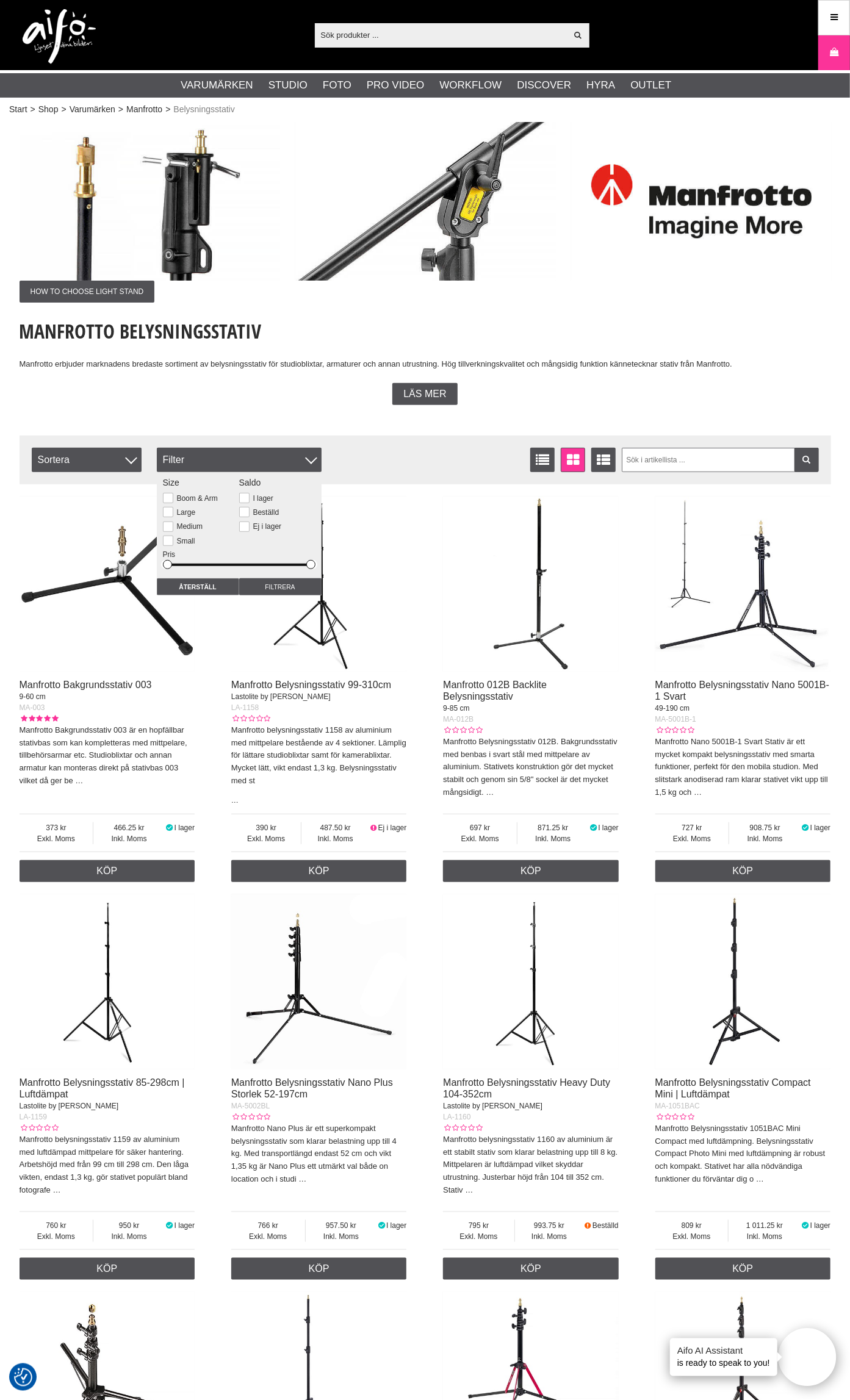
click at [395, 449] on div "Listvisning Fönstervisning Utökad listvisning Sortera Artikelkod Benämning Inkl…" at bounding box center [327, 460] width 590 height 24
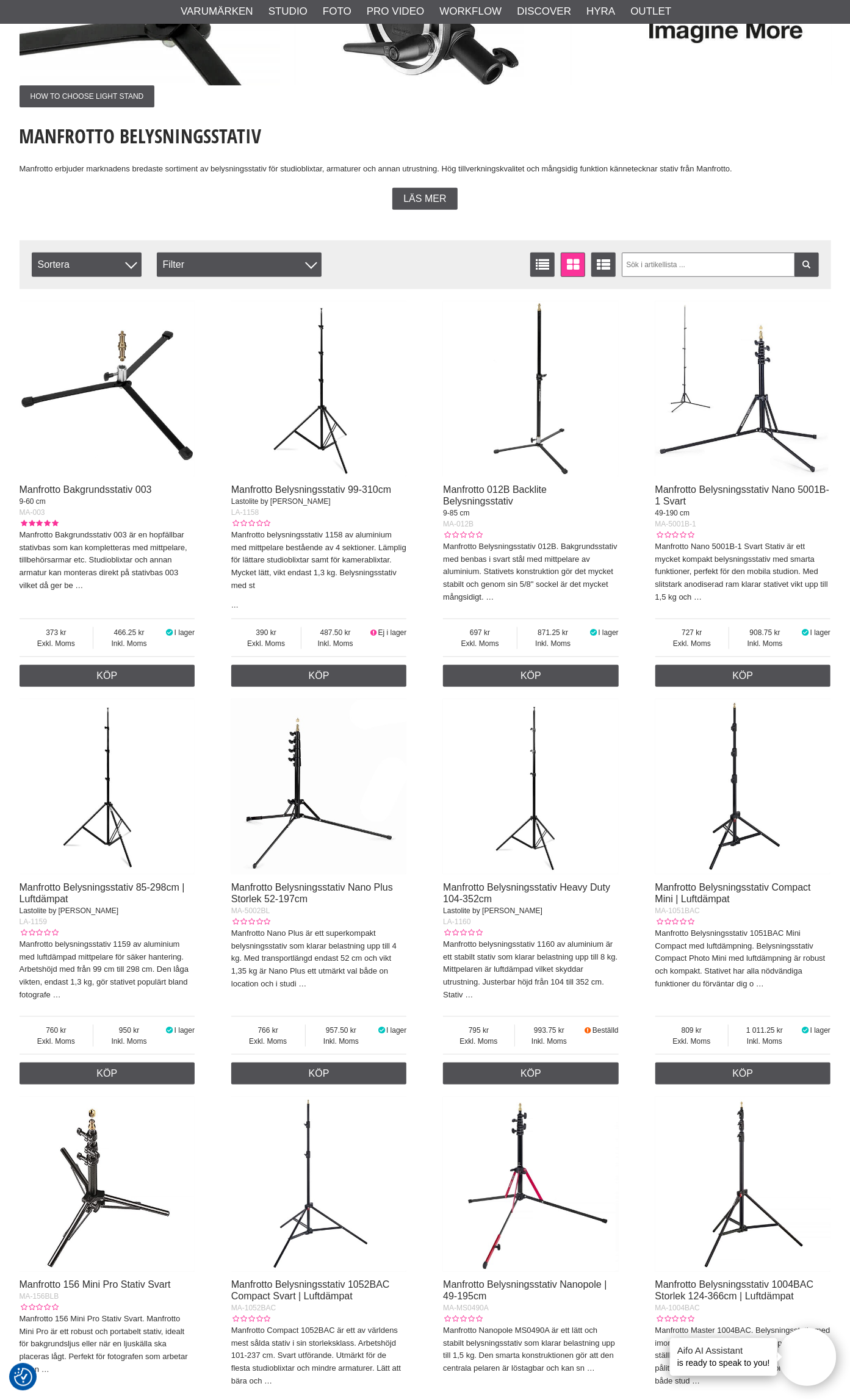
scroll to position [127, 0]
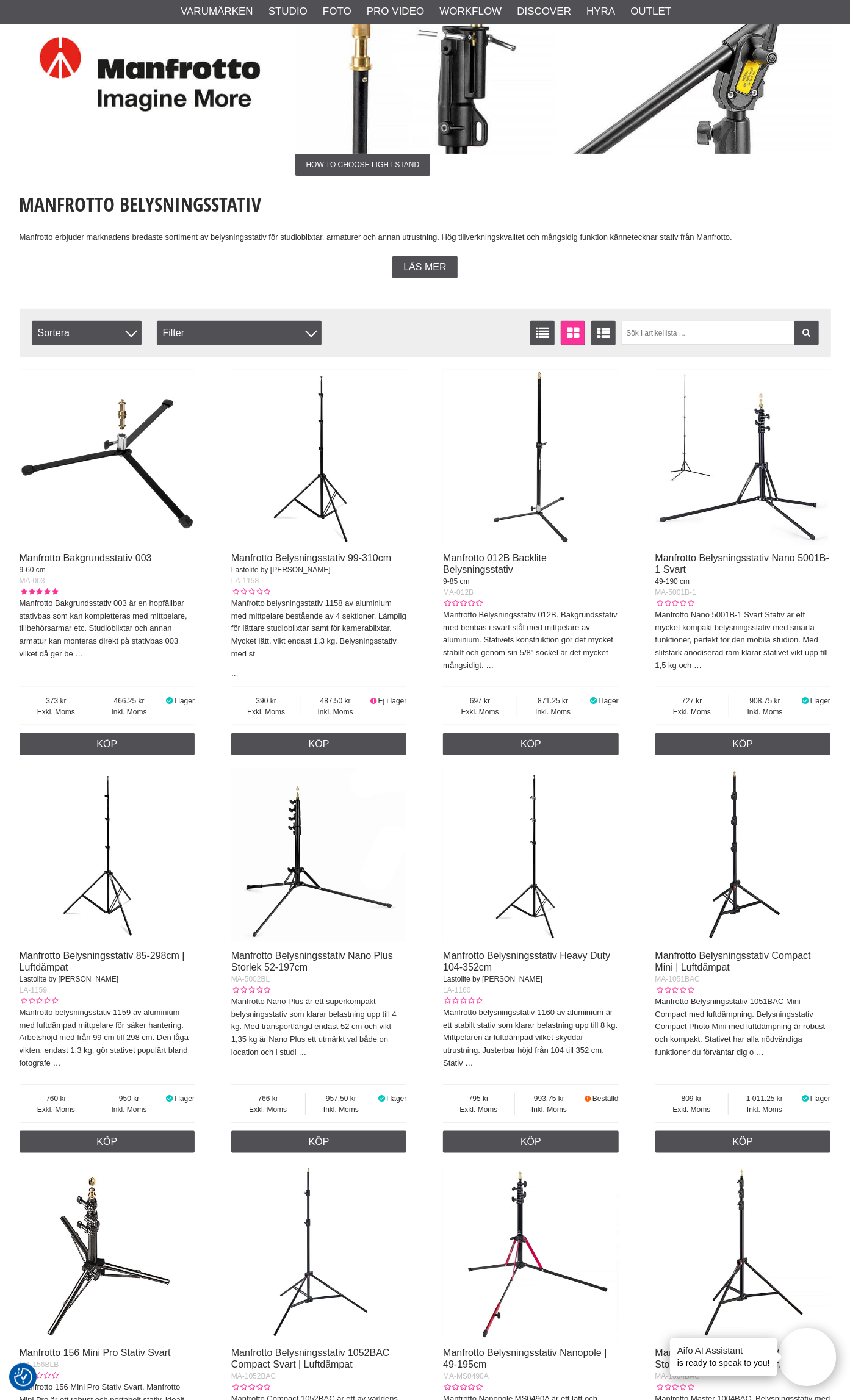
click at [323, 495] on img at bounding box center [319, 457] width 176 height 175
click at [744, 892] on img at bounding box center [742, 855] width 176 height 175
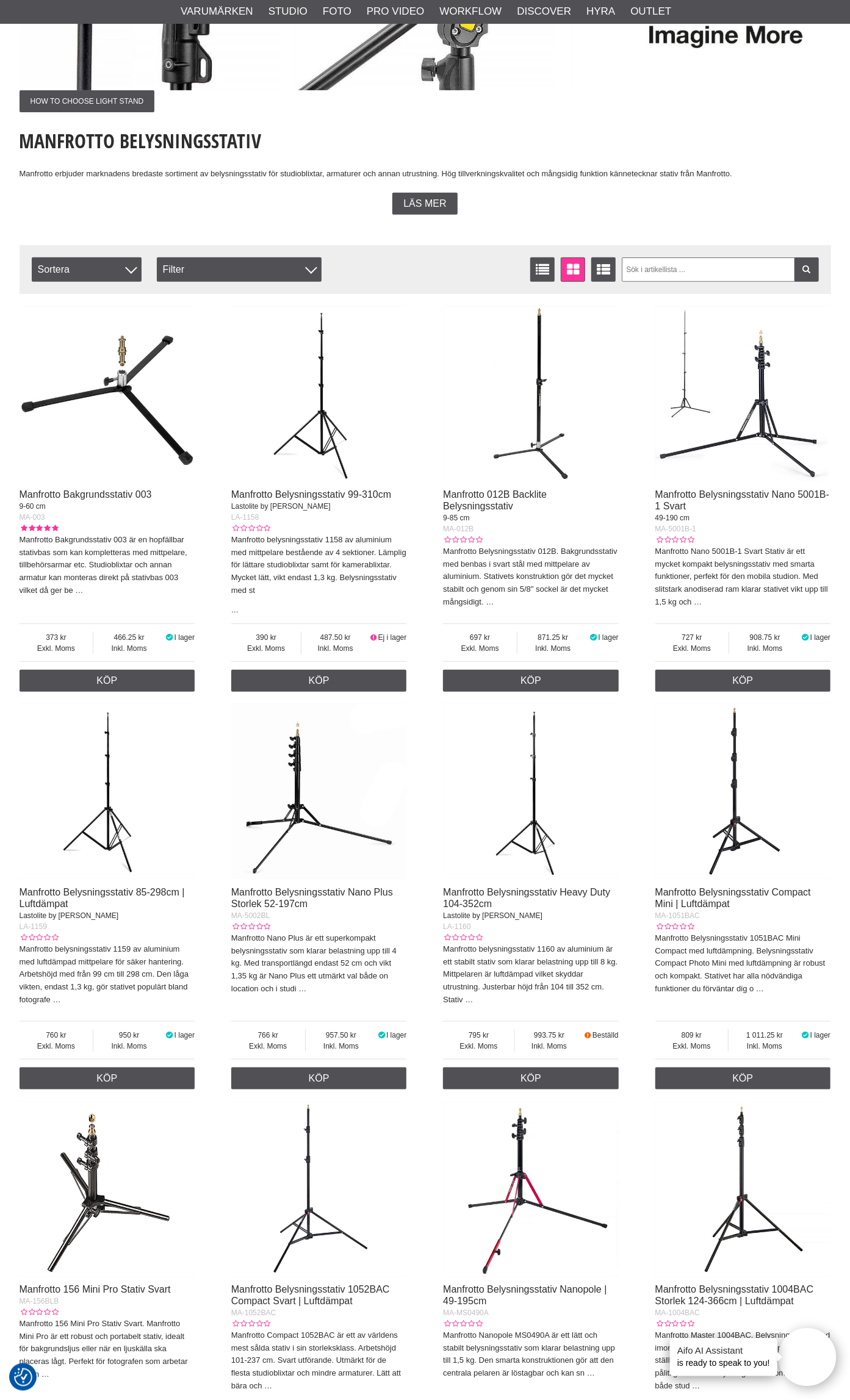
scroll to position [0, 0]
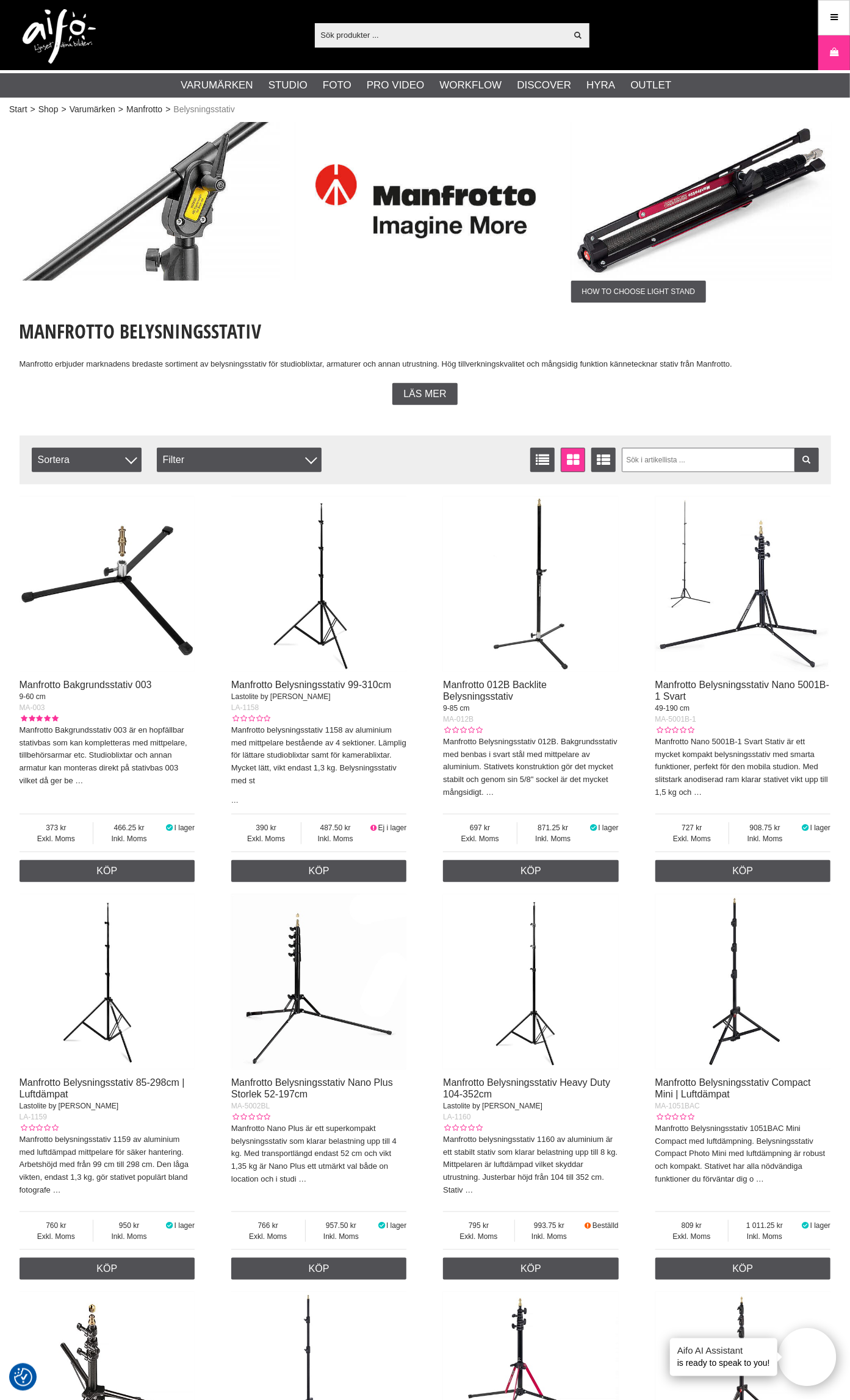
click at [670, 229] on img at bounding box center [700, 201] width 261 height 158
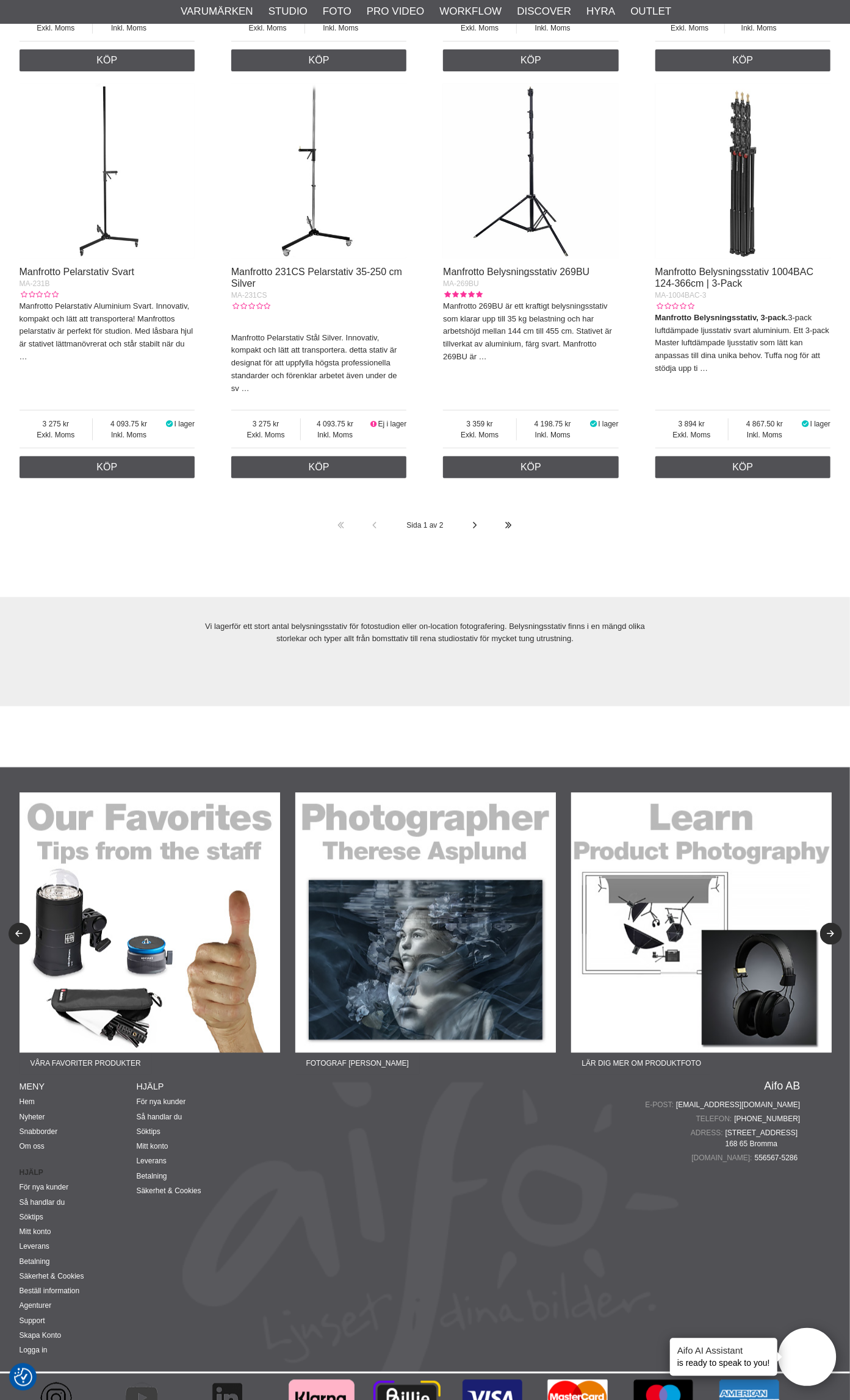
scroll to position [2803, 0]
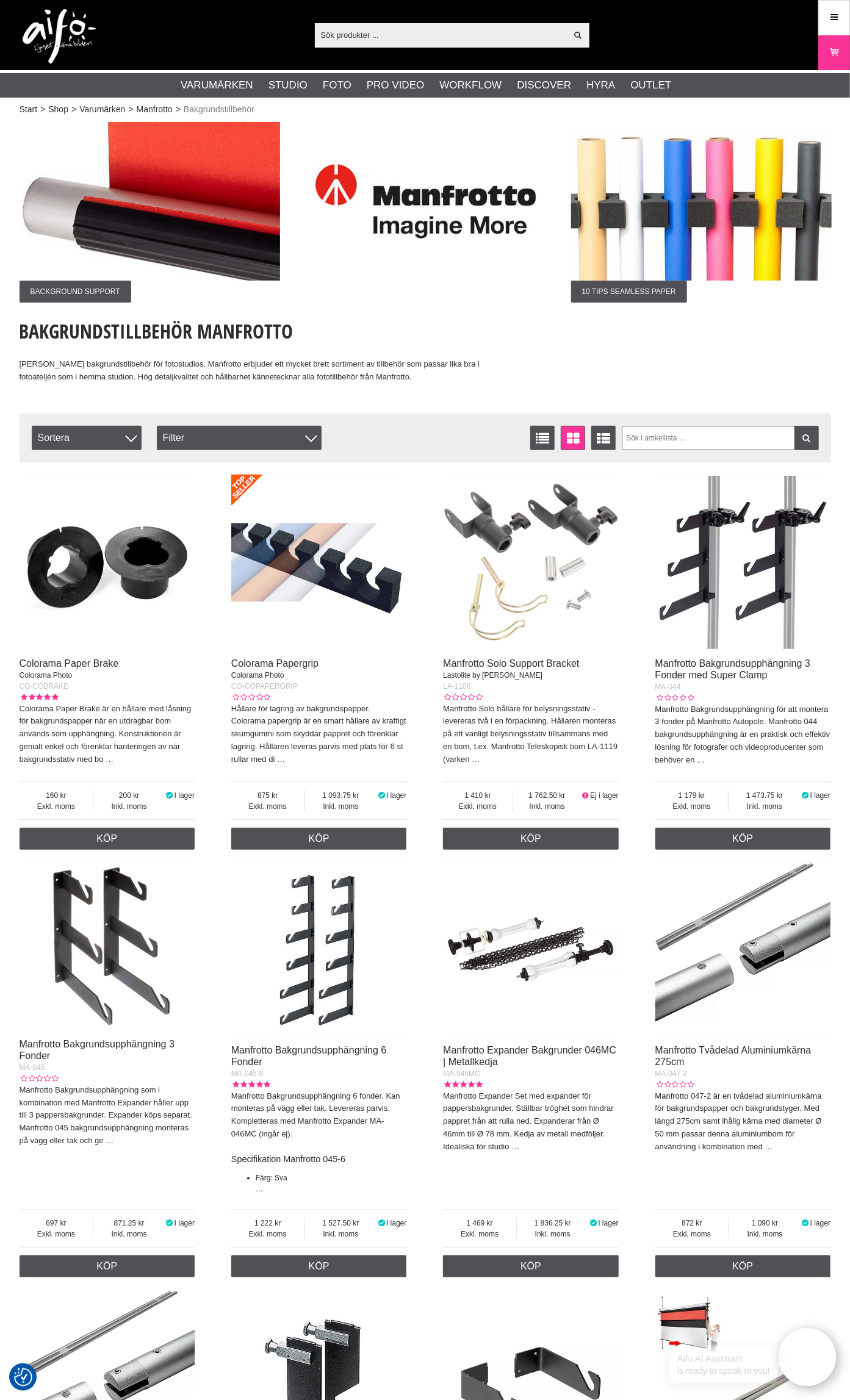
checkbox input "true"
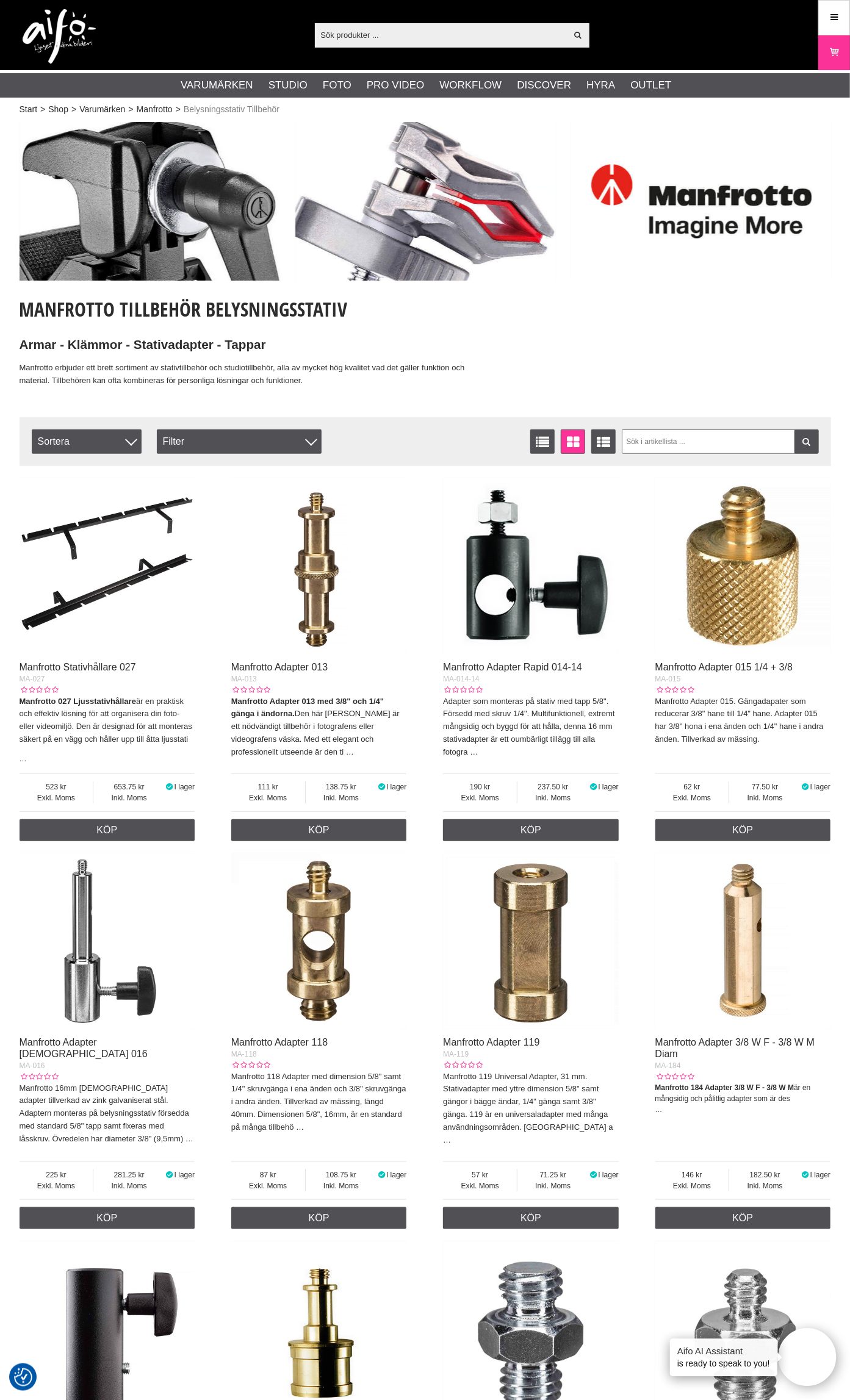
checkbox input "true"
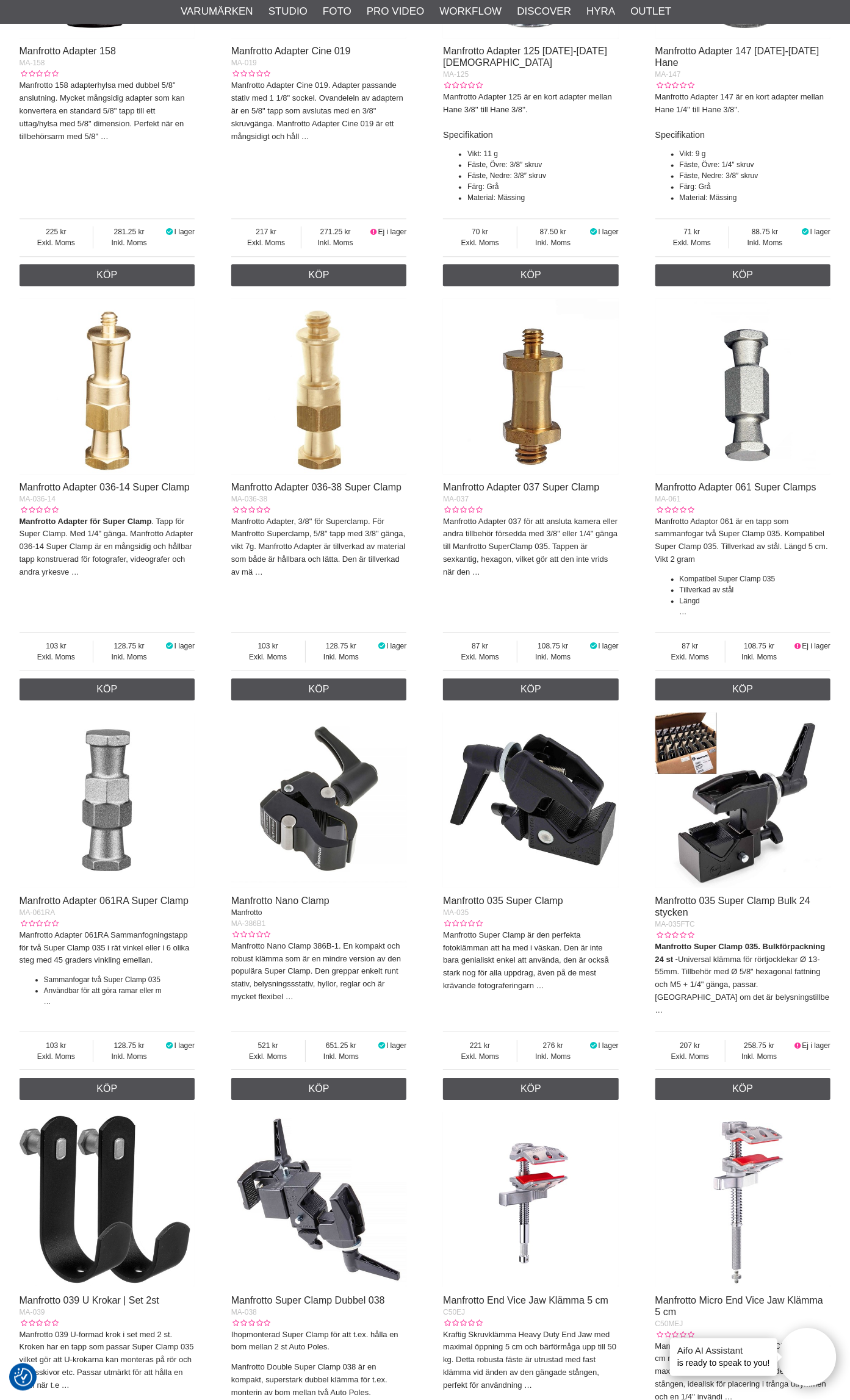
scroll to position [2734, 0]
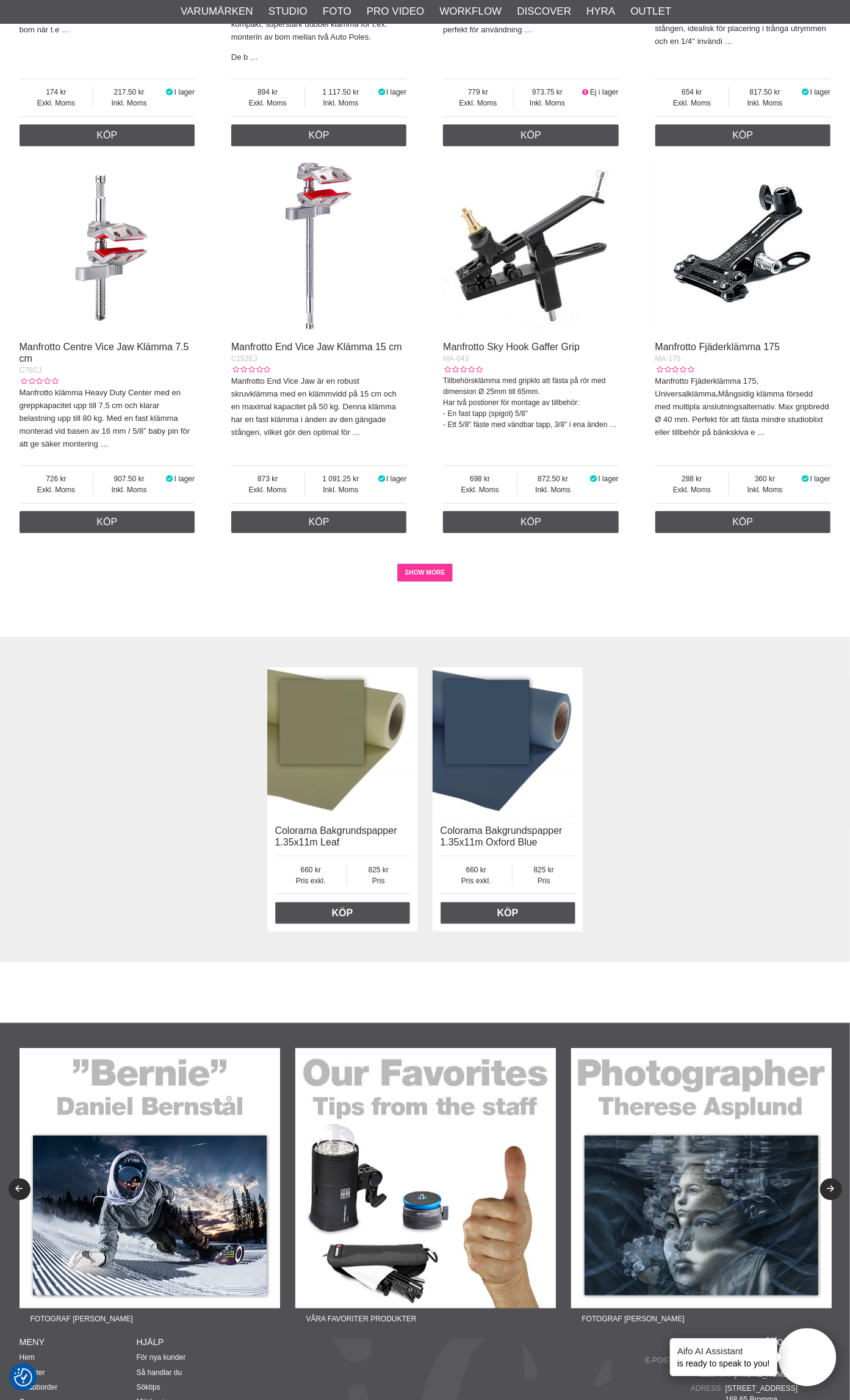
click at [440, 563] on link "SHOW MORE" at bounding box center [425, 572] width 56 height 18
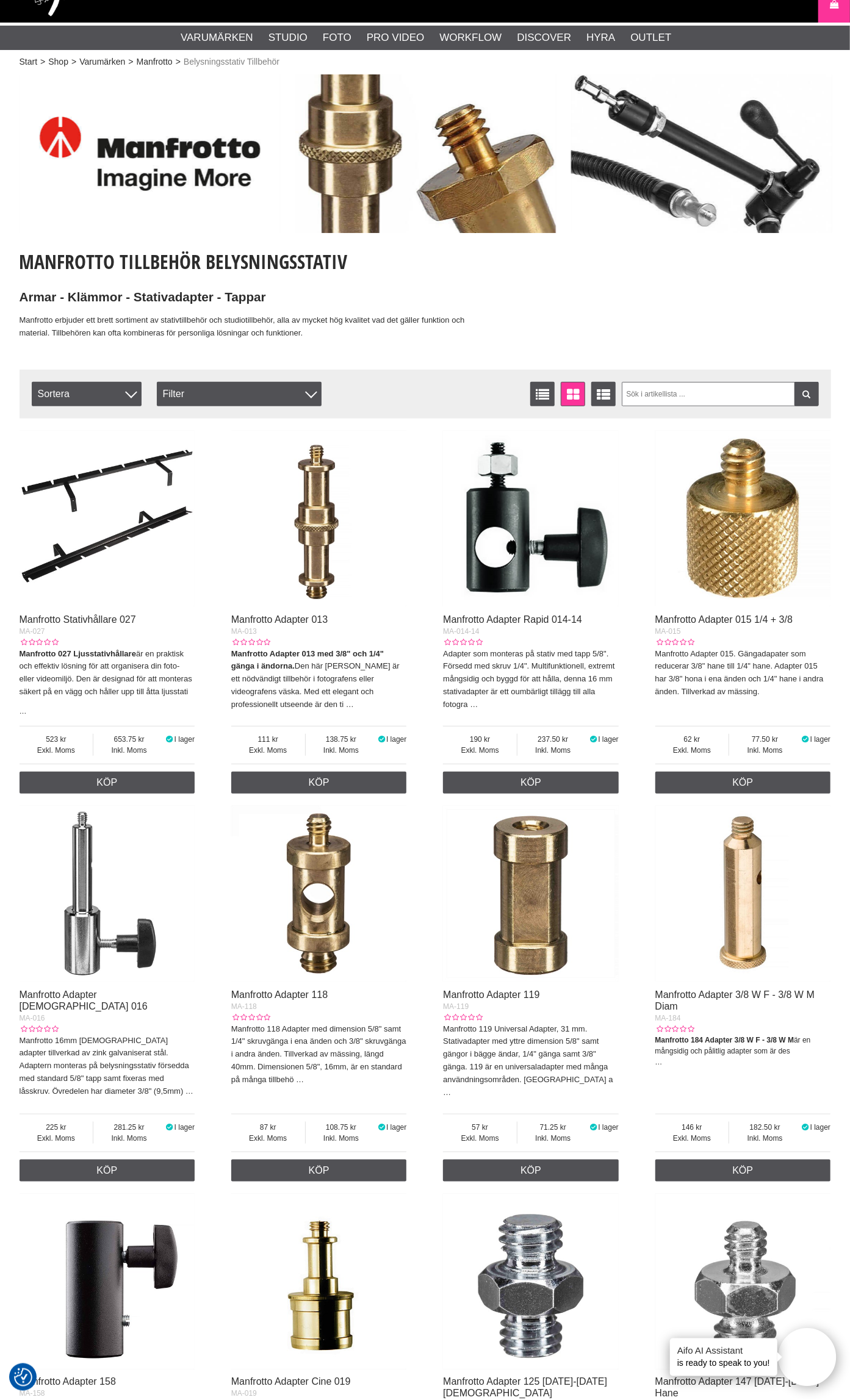
scroll to position [0, 0]
